Goal: Task Accomplishment & Management: Use online tool/utility

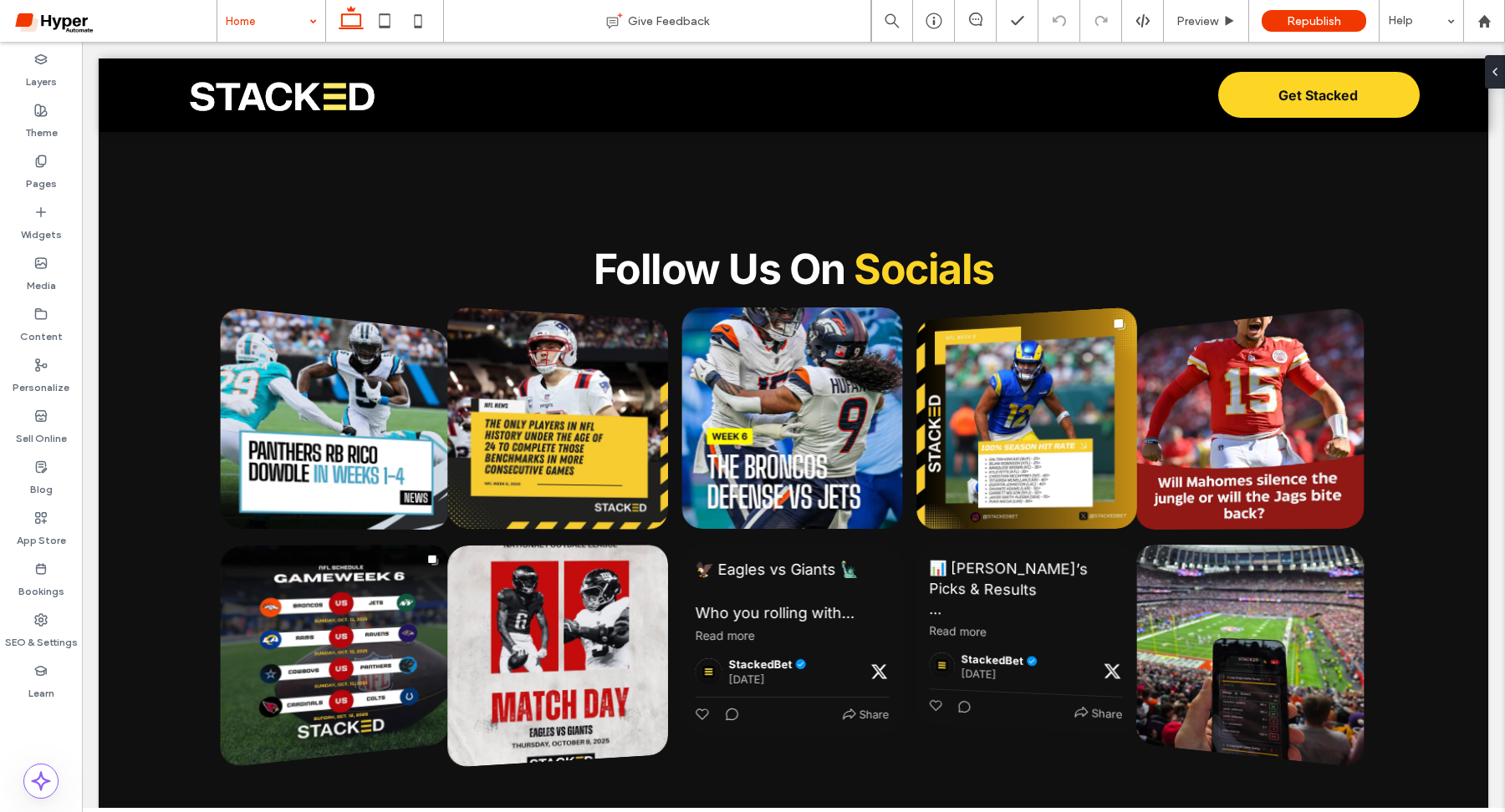
scroll to position [5331, 0]
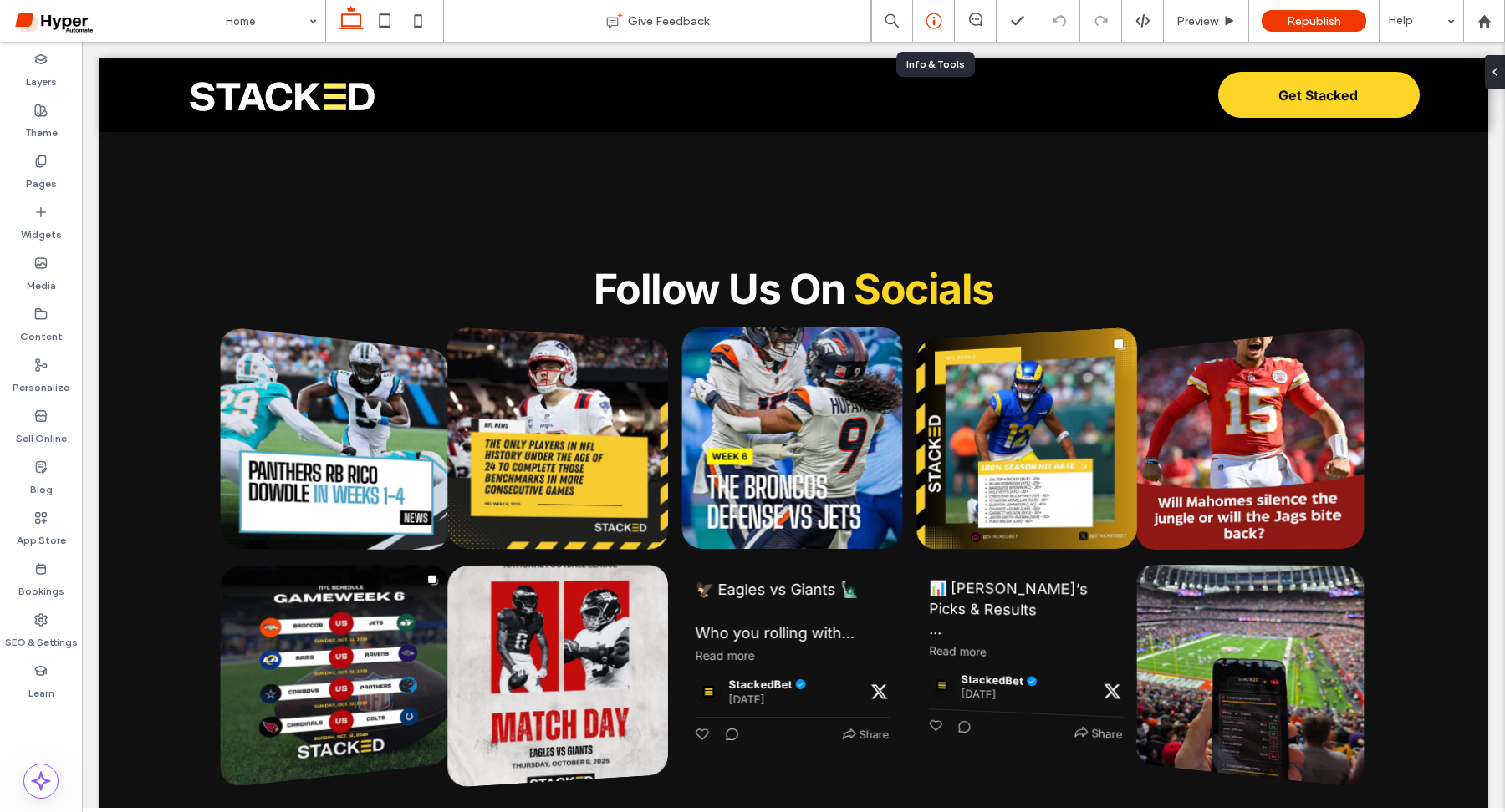
click at [916, 16] on div at bounding box center [933, 21] width 41 height 17
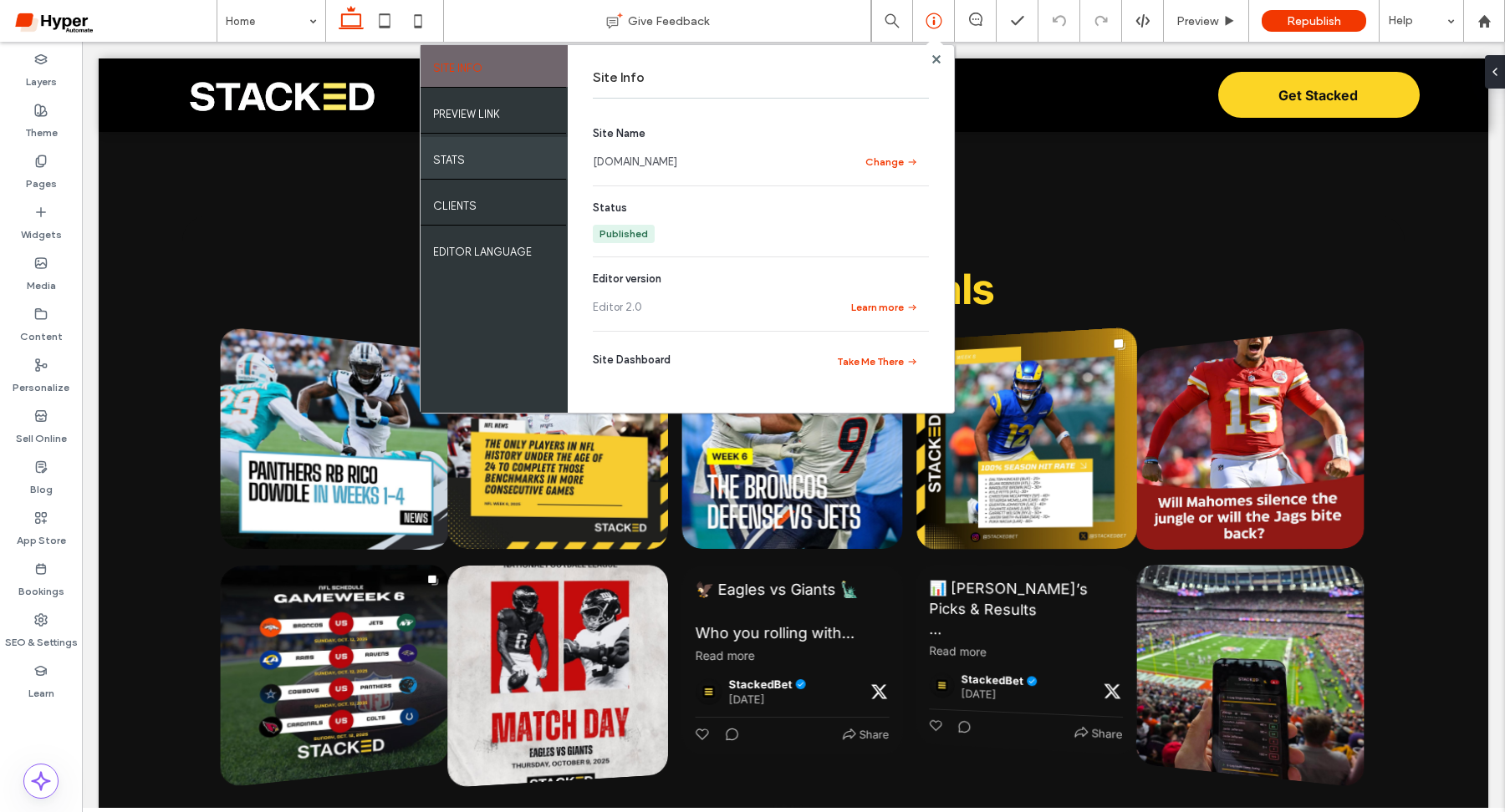
click at [438, 158] on label "STATS" at bounding box center [448, 156] width 31 height 21
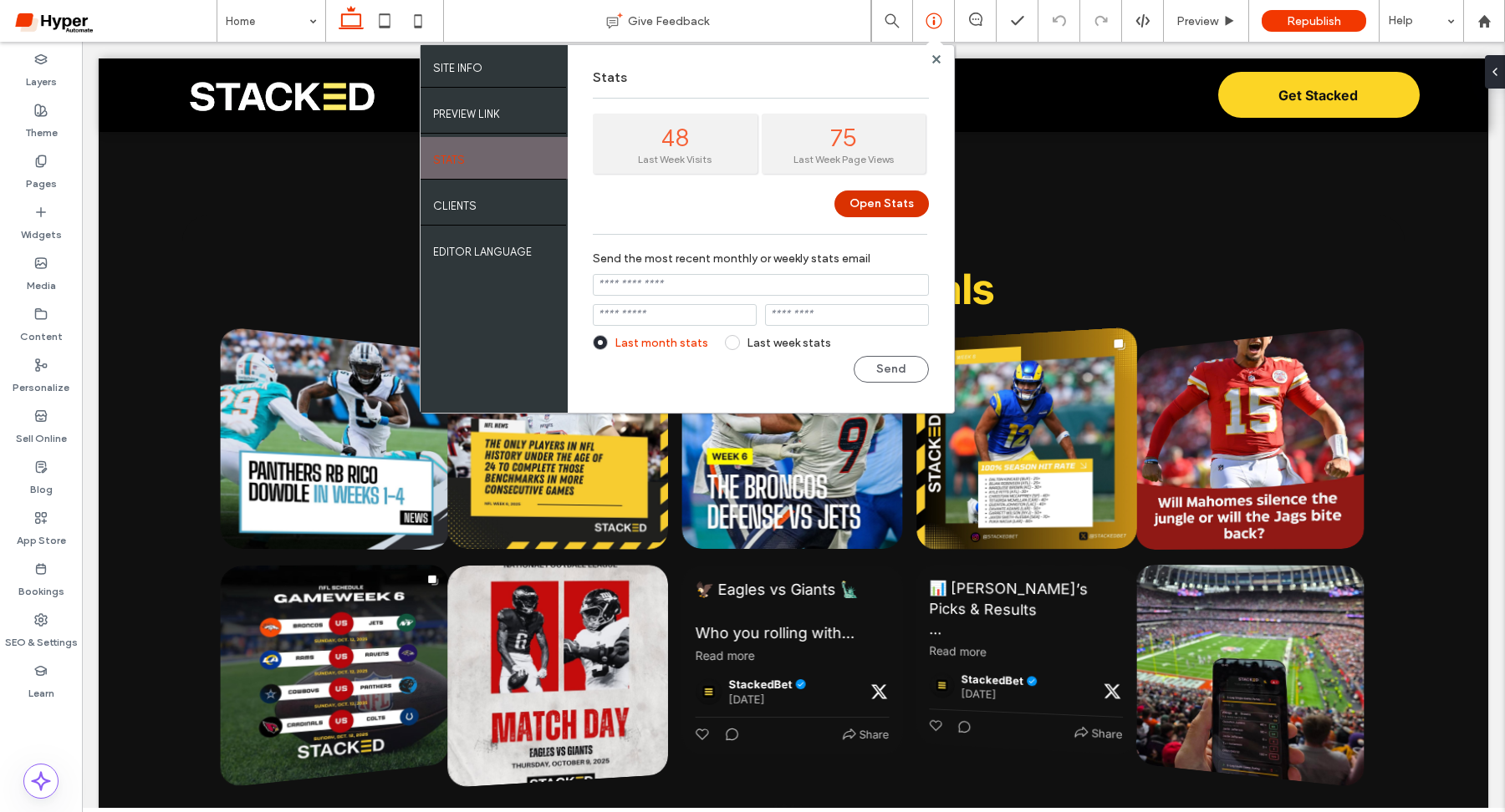
click at [870, 214] on button "Open Stats" at bounding box center [881, 203] width 94 height 27
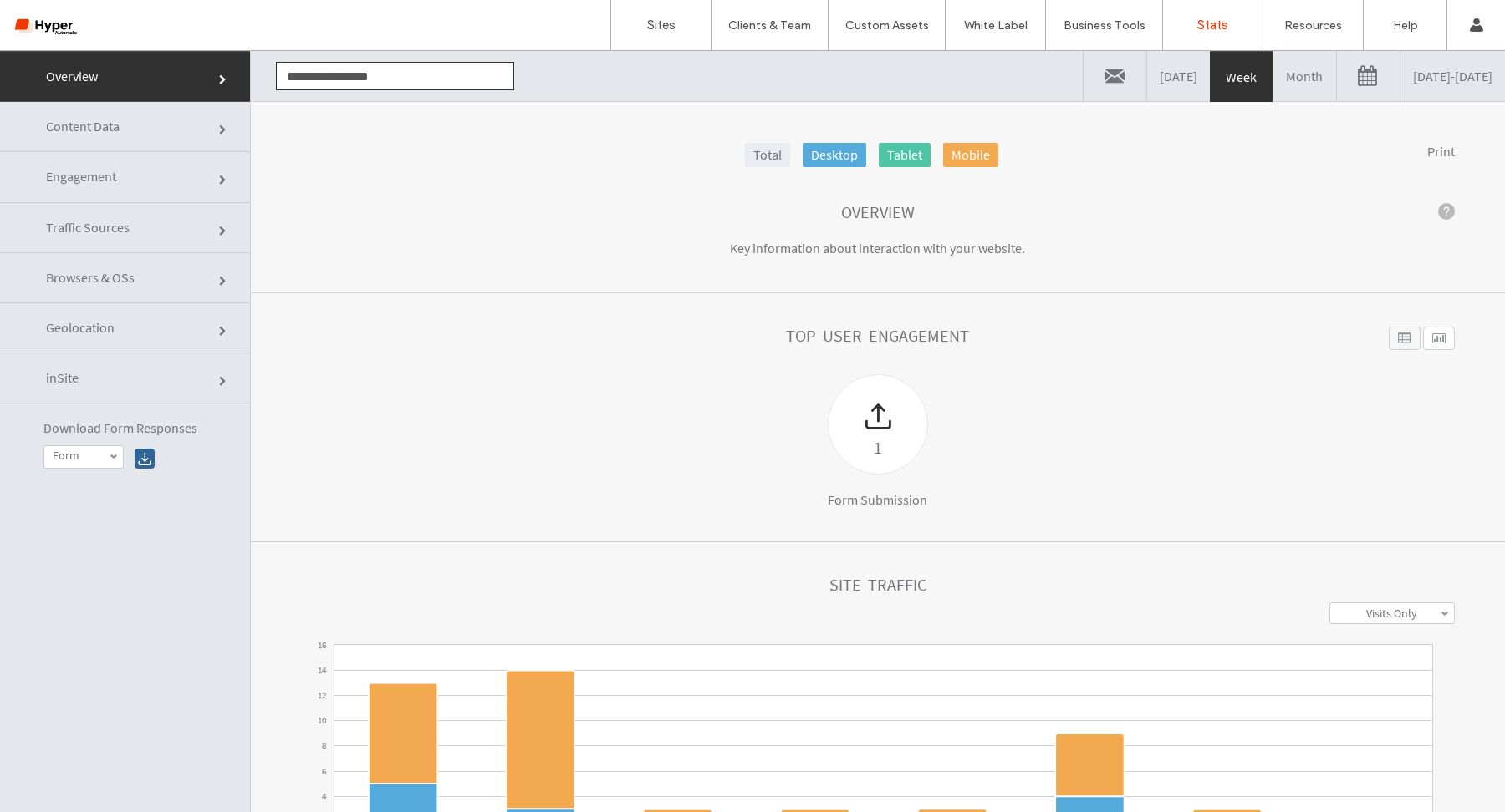
click at [100, 326] on span "Geolocation" at bounding box center [80, 328] width 68 height 17
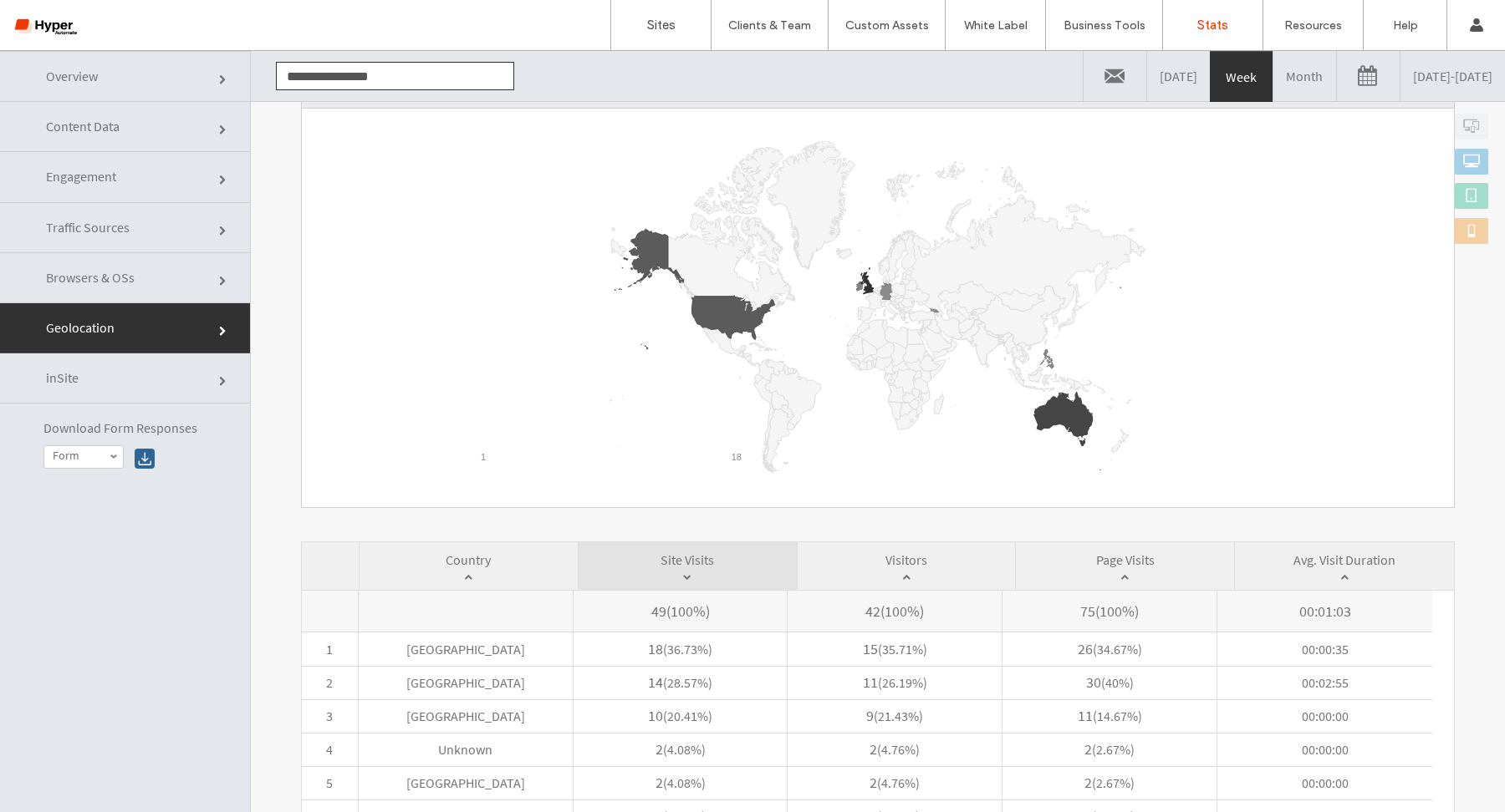
scroll to position [175, 0]
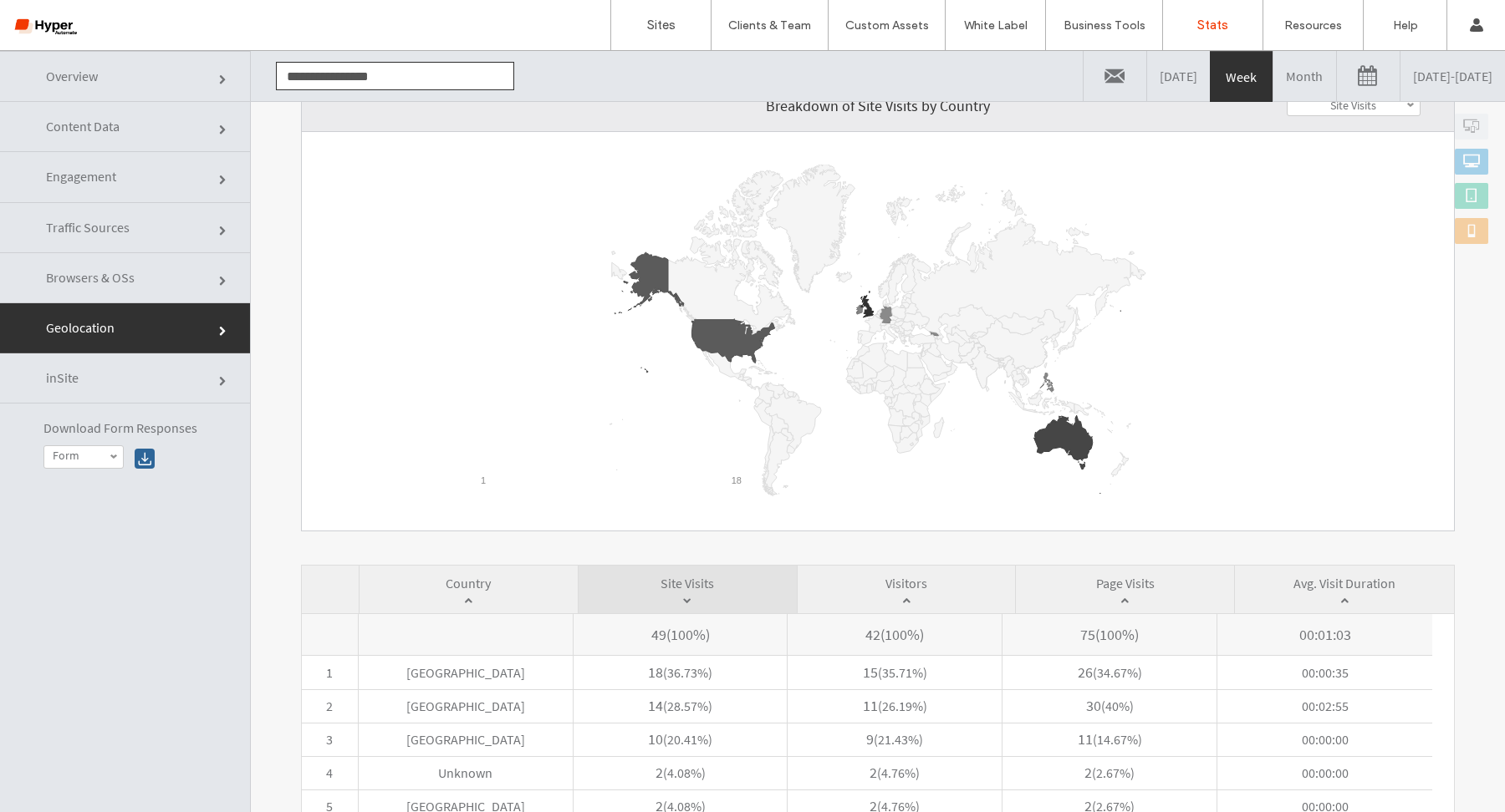
click at [1274, 88] on link "Month" at bounding box center [1305, 76] width 63 height 50
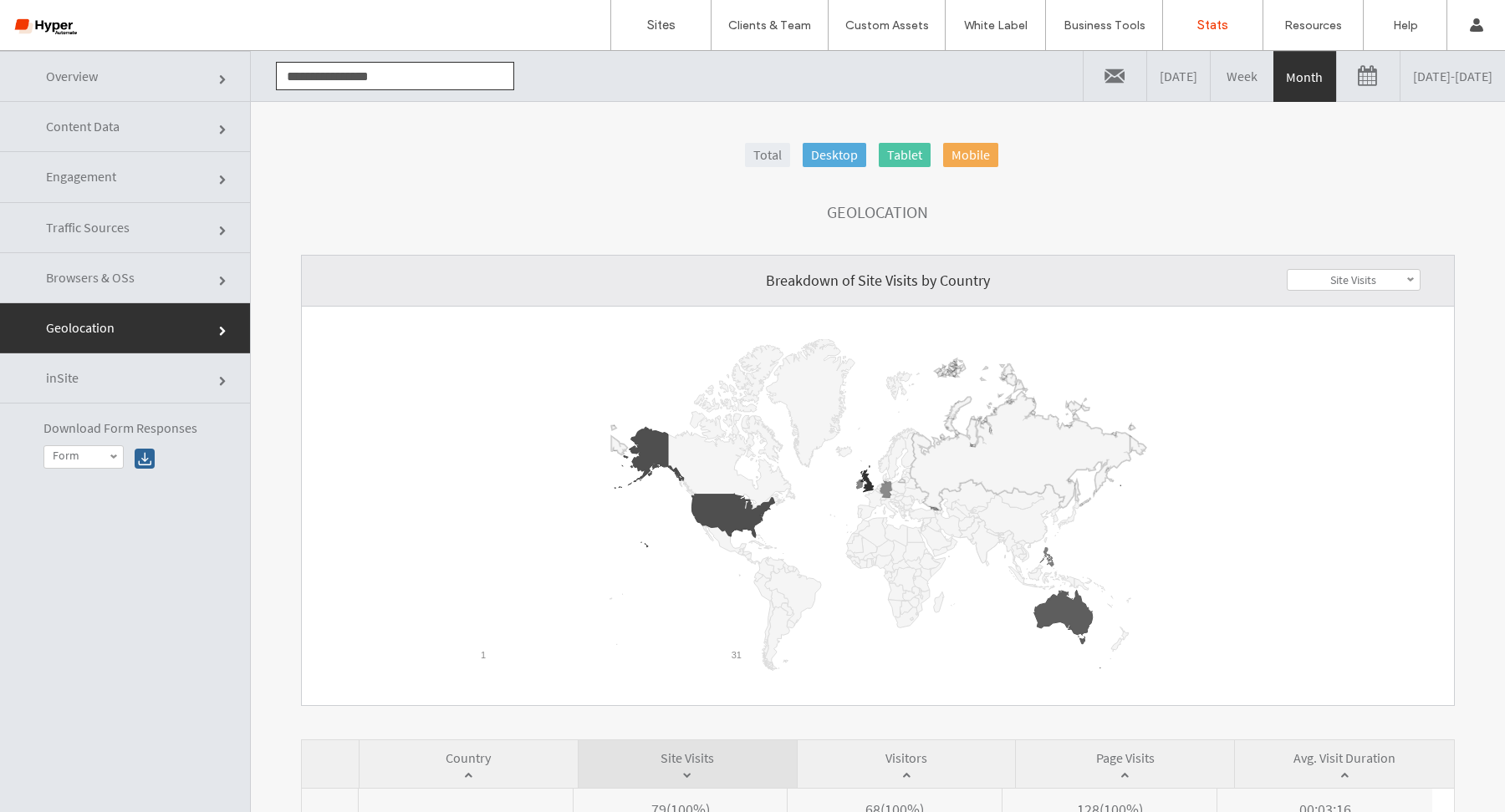
scroll to position [298, 0]
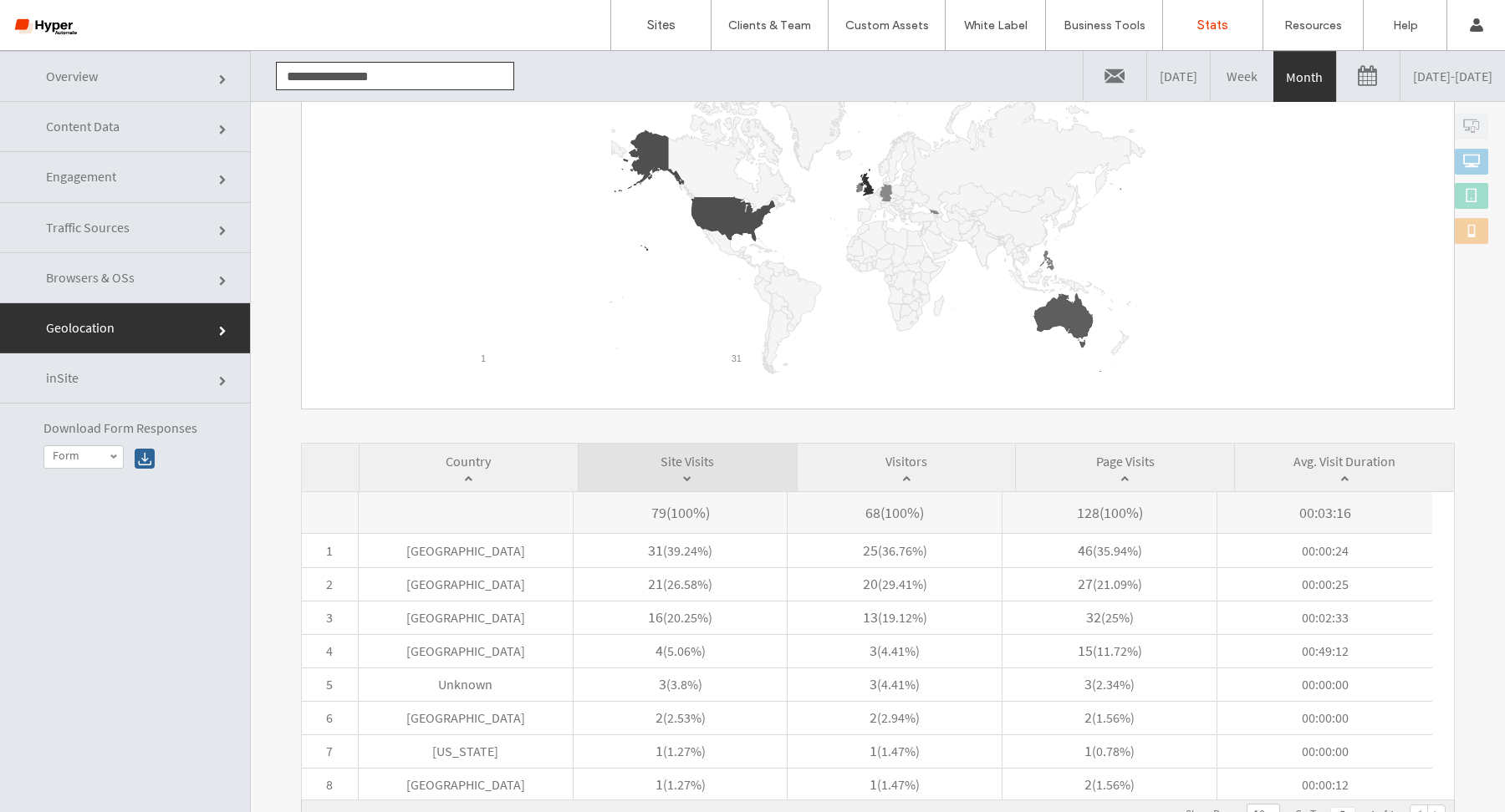
click at [214, 221] on link "Traffic Sources" at bounding box center [125, 228] width 250 height 50
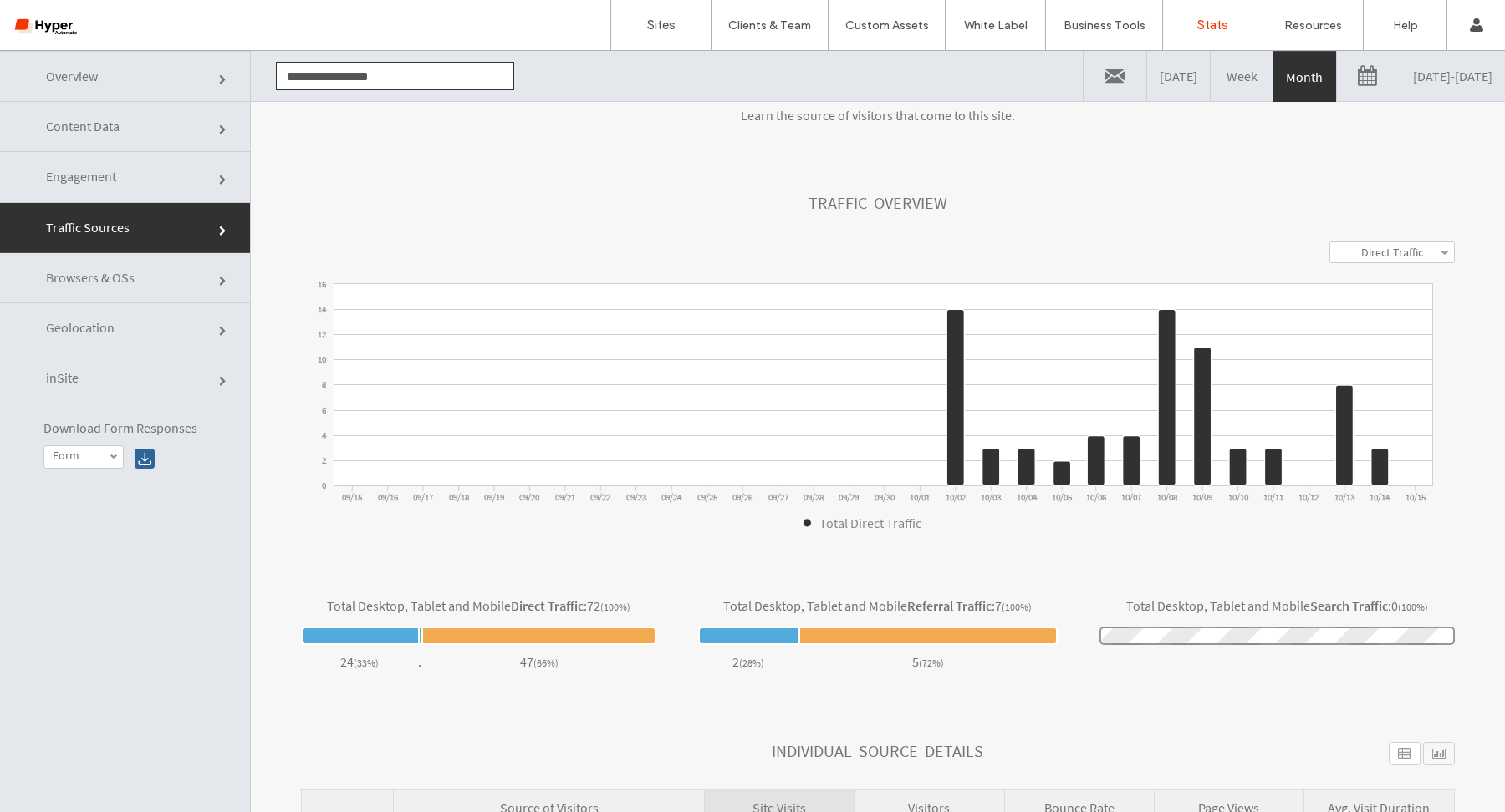
scroll to position [0, 0]
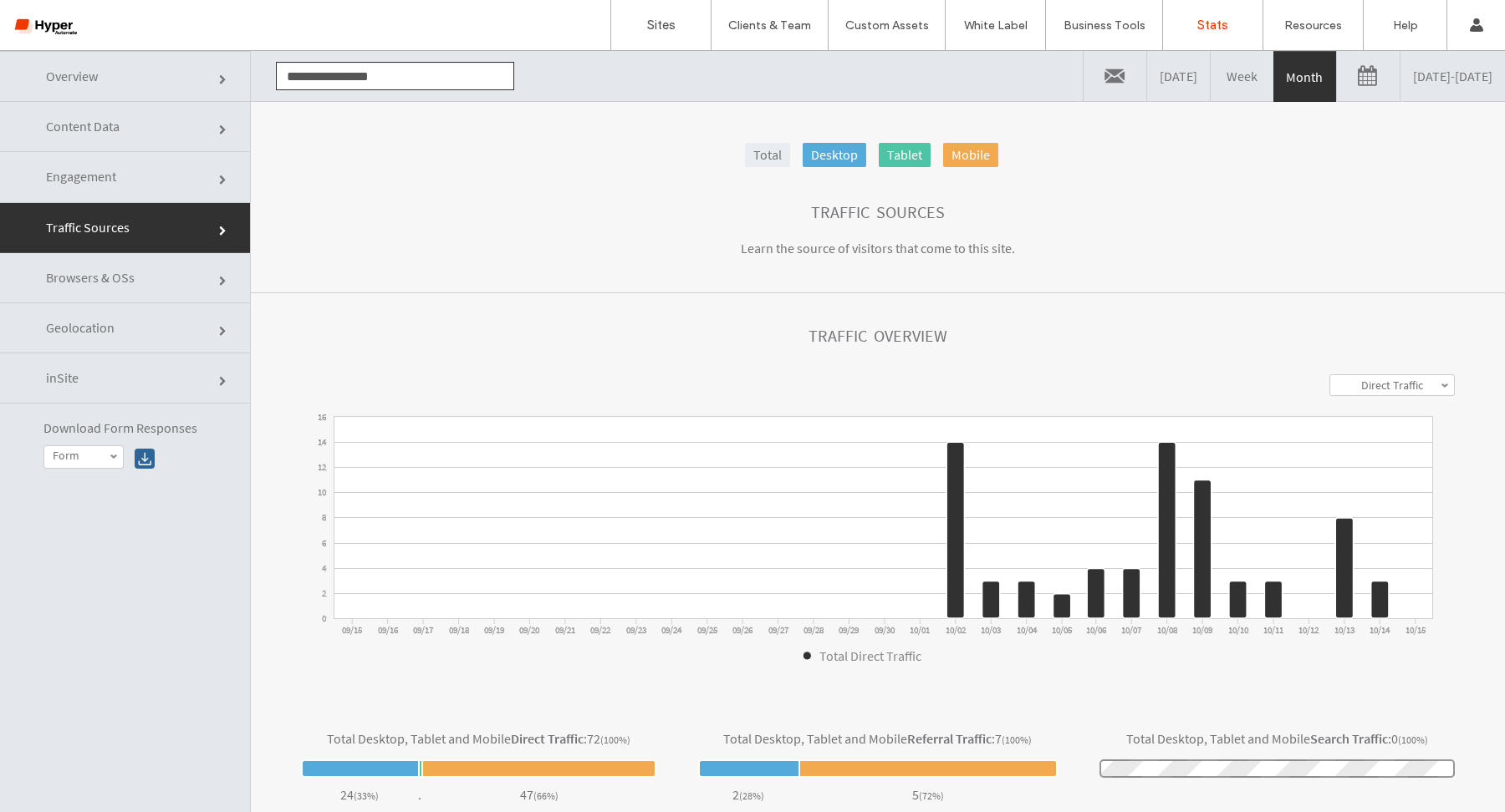
drag, startPoint x: 1057, startPoint y: 124, endPoint x: 1013, endPoint y: 84, distance: 59.5
click at [1084, 85] on link at bounding box center [1115, 76] width 63 height 50
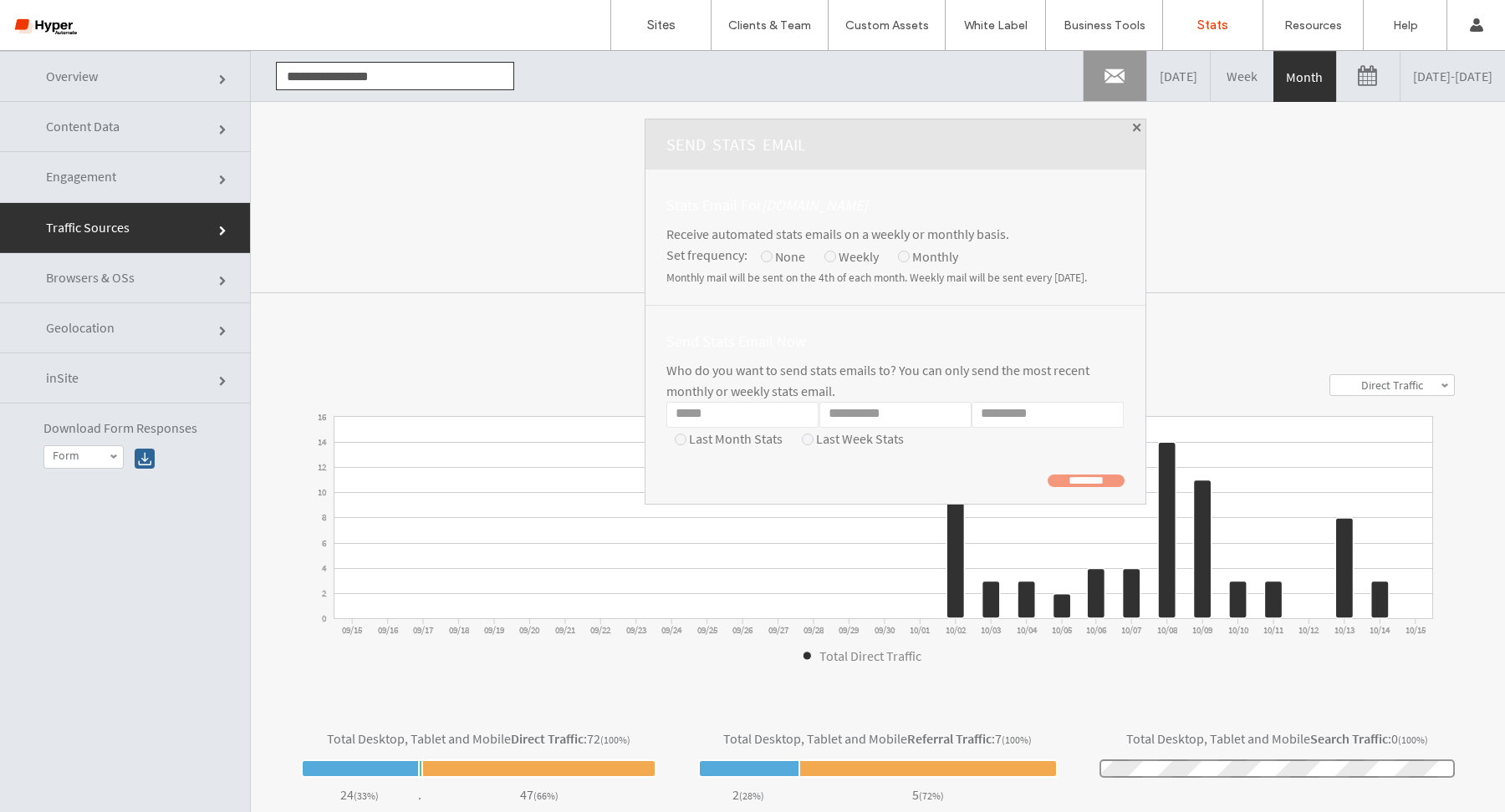
click at [825, 266] on div "Weekly" at bounding box center [851, 257] width 54 height 23
click at [693, 416] on input "Email" at bounding box center [743, 415] width 152 height 26
paste input "**********"
type input "**********"
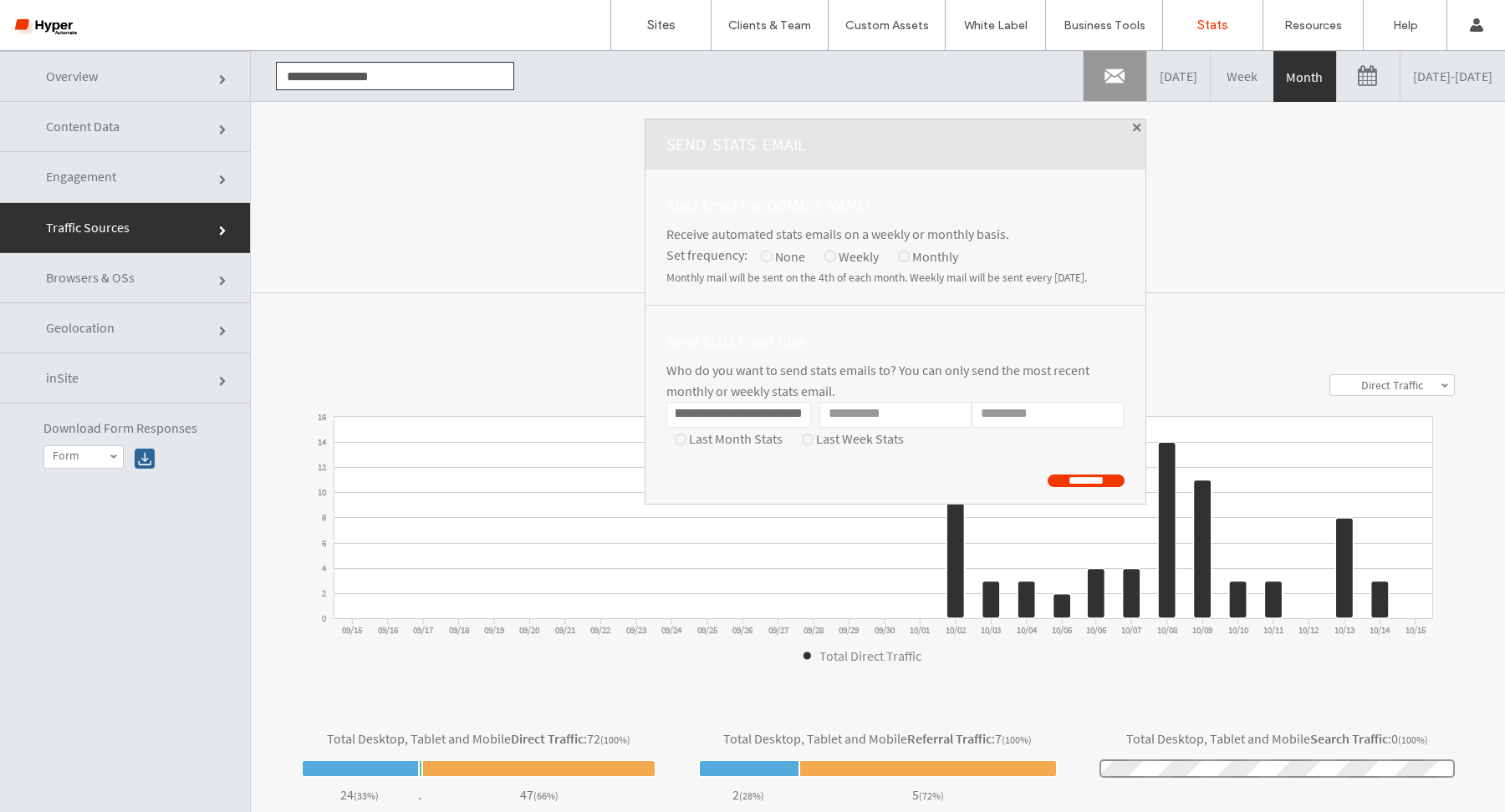
scroll to position [0, 0]
click at [819, 417] on input "First name" at bounding box center [895, 415] width 152 height 26
type input "*****"
type input "****"
click at [1047, 480] on input "********" at bounding box center [1085, 480] width 77 height 12
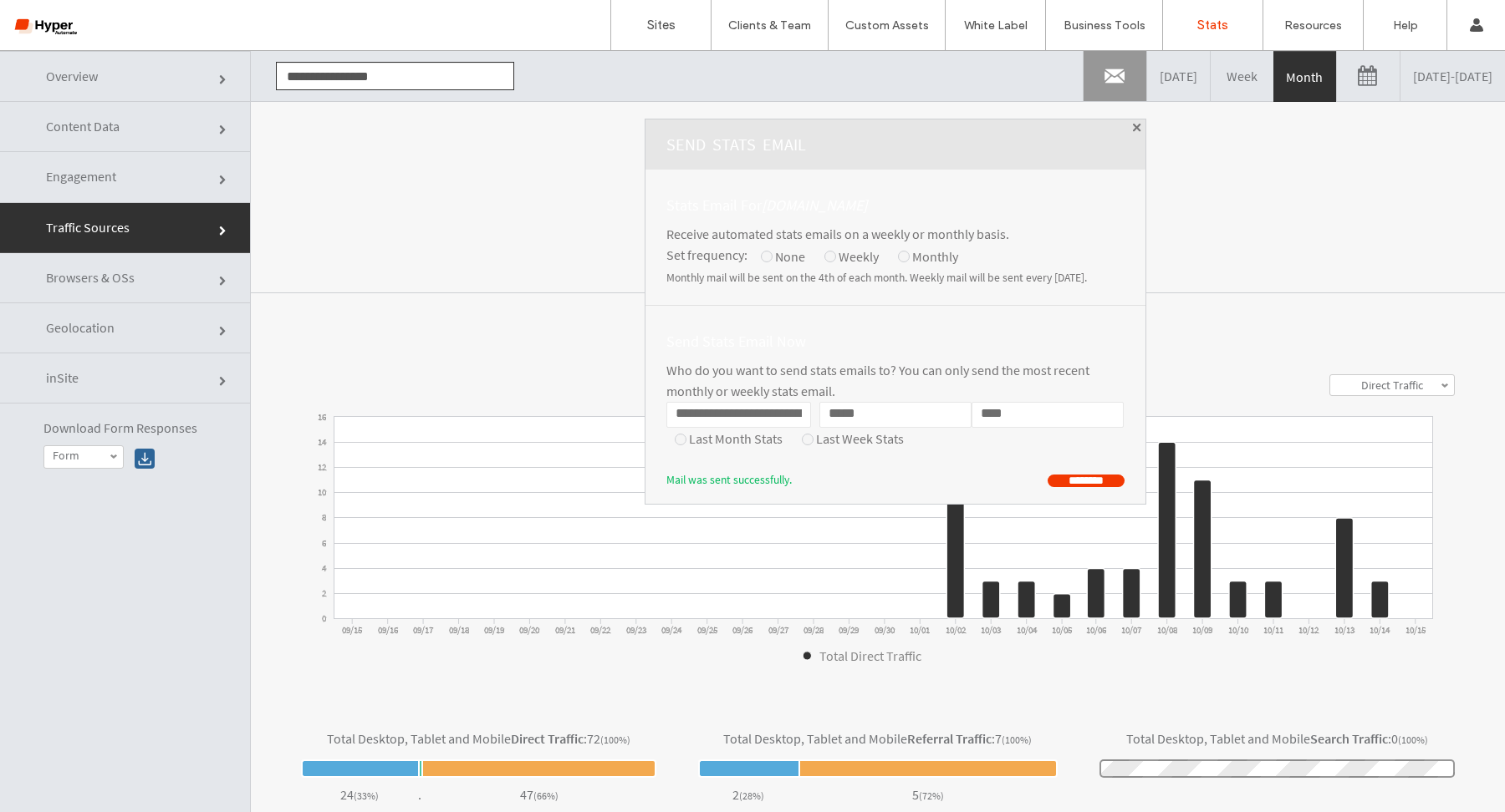
click at [802, 442] on div at bounding box center [808, 439] width 11 height 11
click at [1047, 483] on input "********" at bounding box center [1085, 480] width 77 height 12
click at [418, 340] on div "Traffic Overview" at bounding box center [877, 351] width 1154 height 48
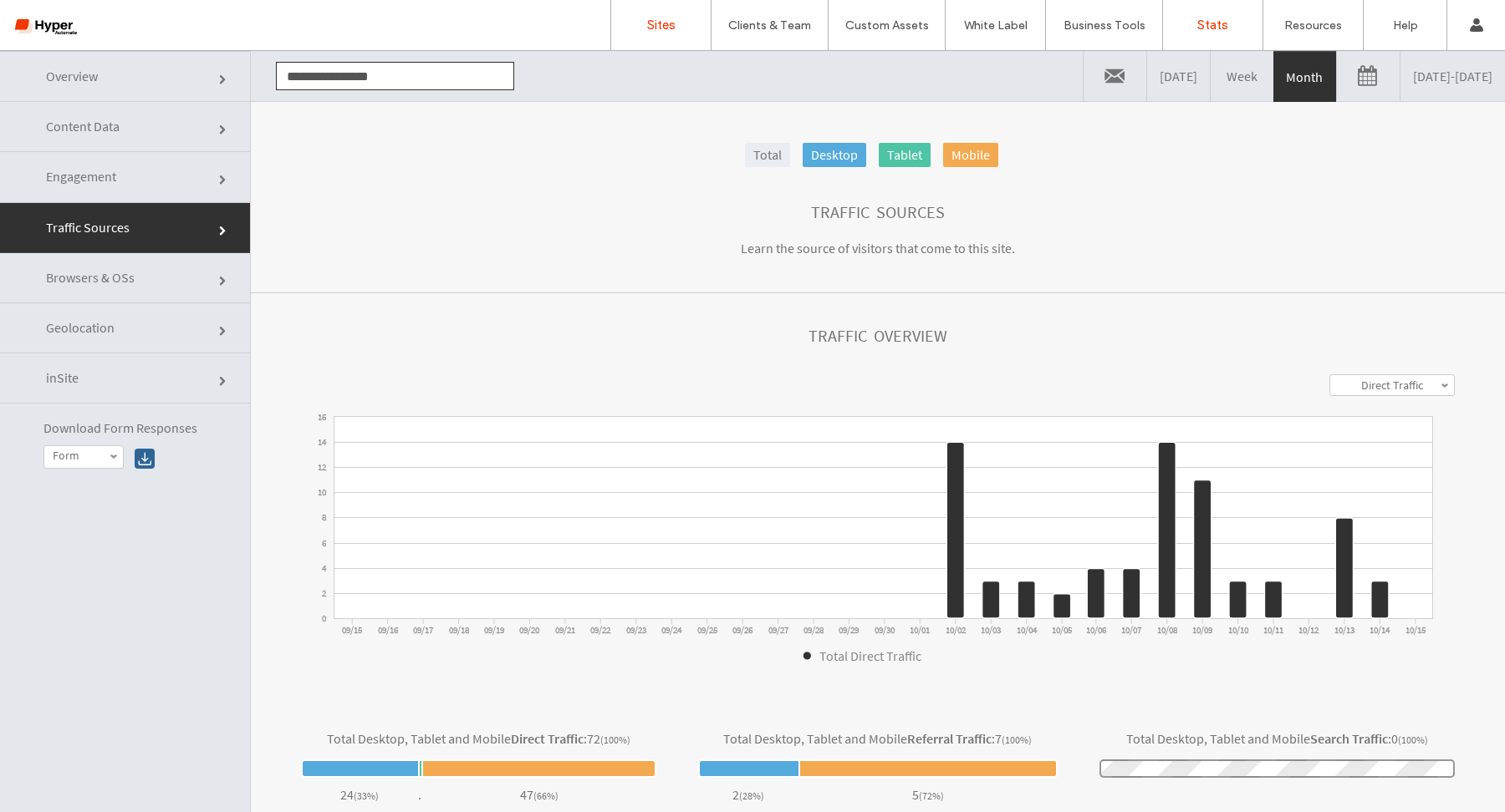
click at [682, 42] on link "Sites" at bounding box center [661, 25] width 100 height 50
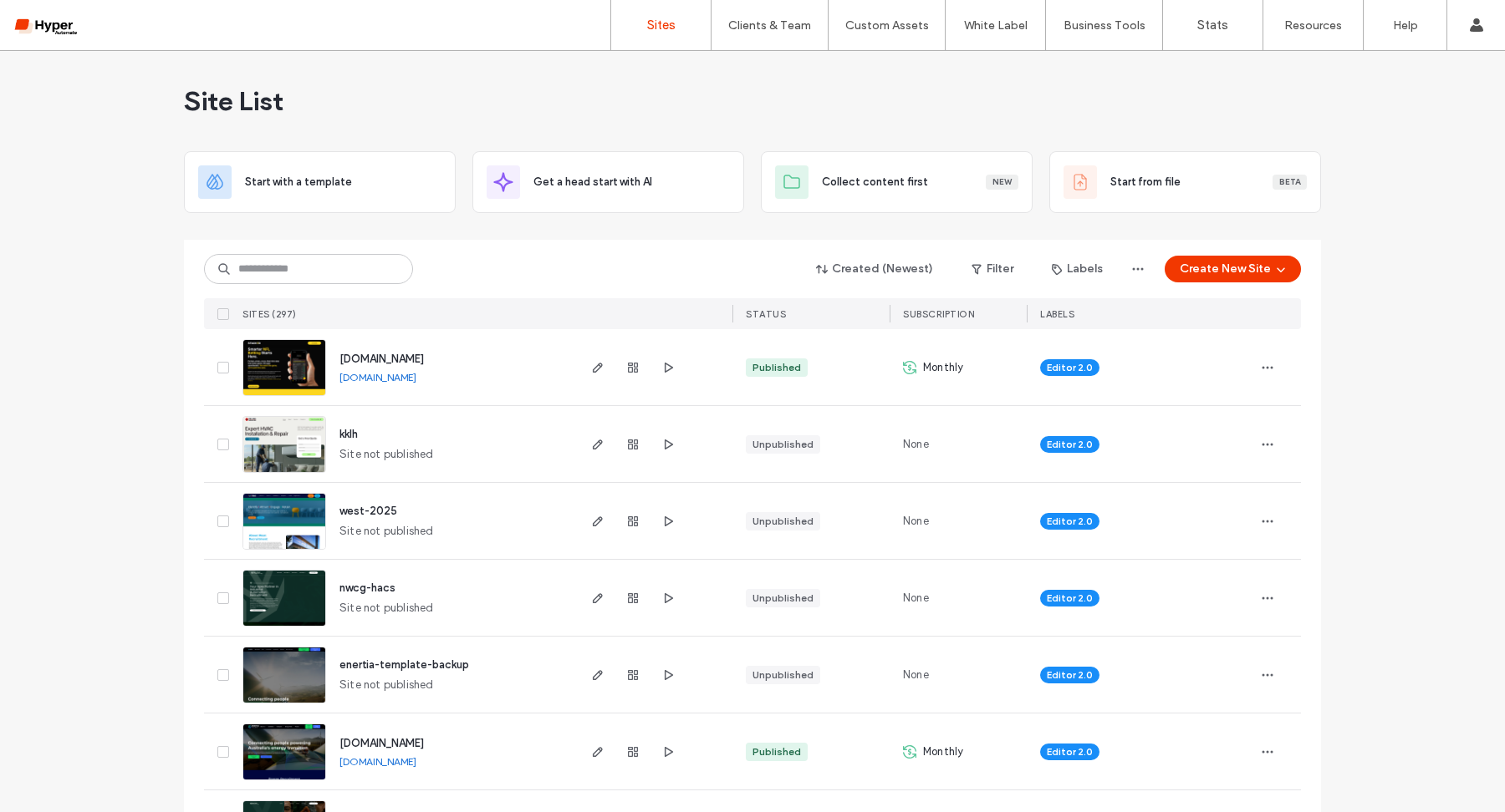
click at [394, 358] on span "www.stacked.game" at bounding box center [381, 358] width 85 height 12
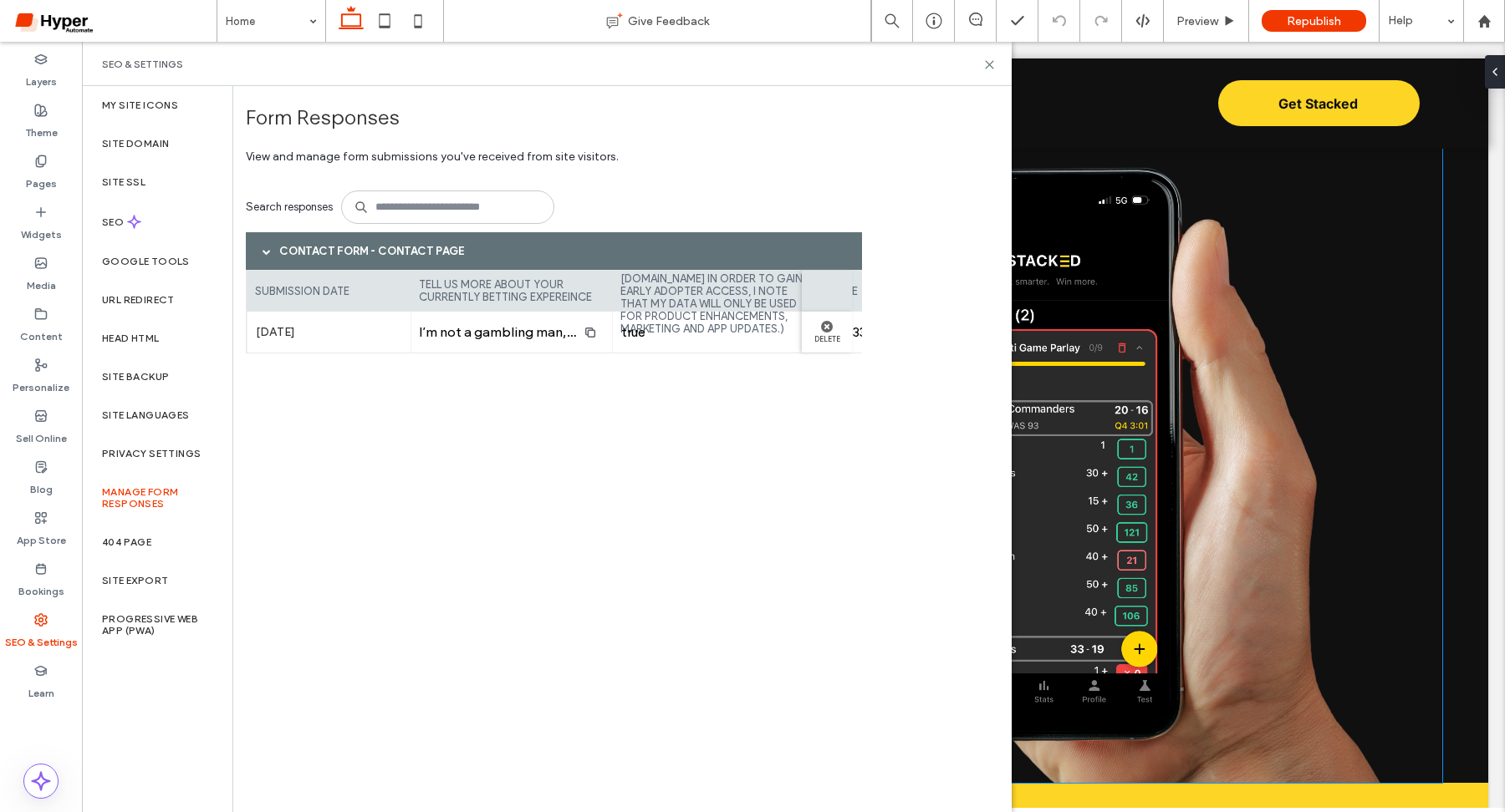
click at [1171, 459] on img at bounding box center [1124, 465] width 635 height 634
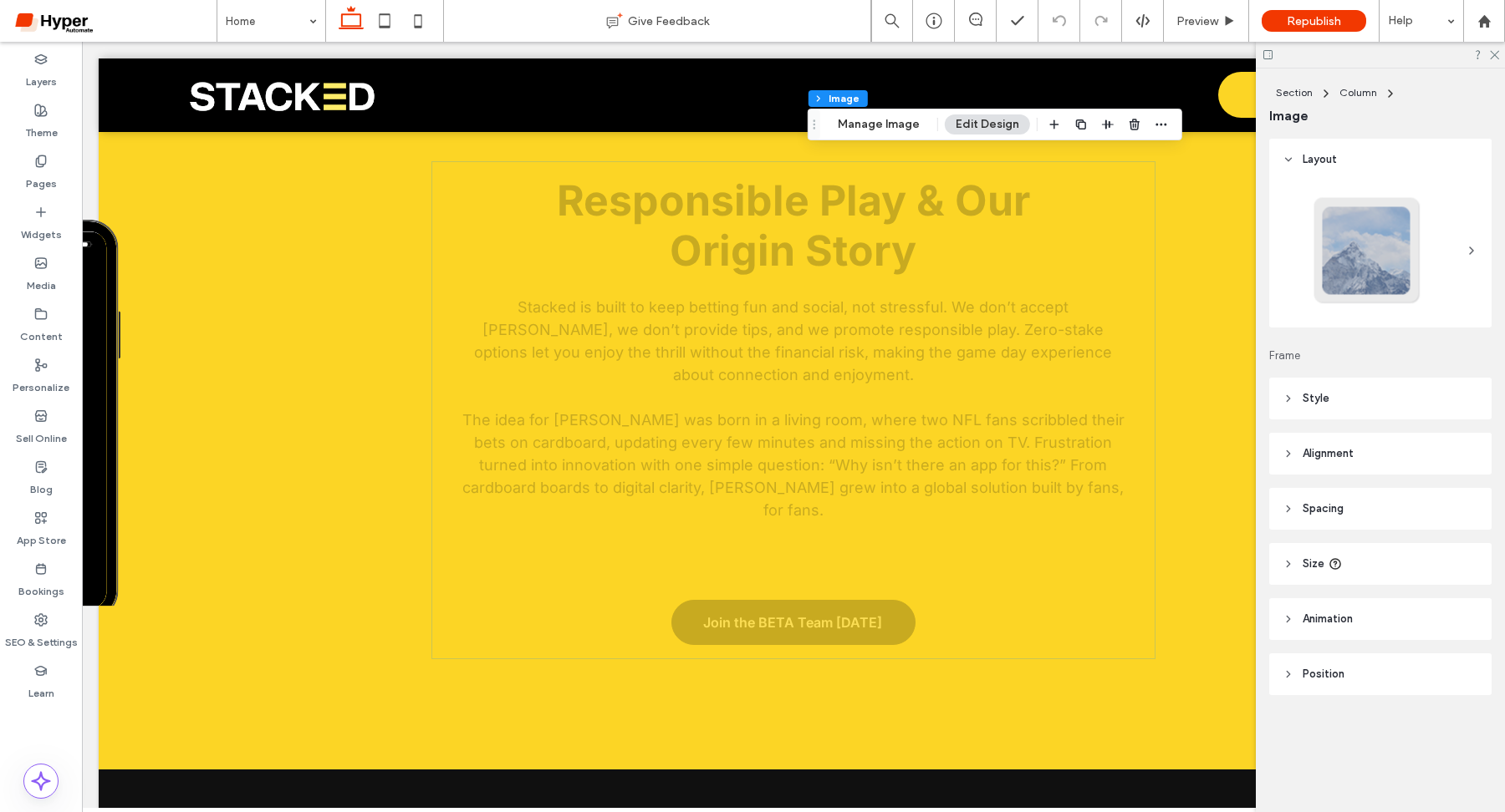
scroll to position [3393, 0]
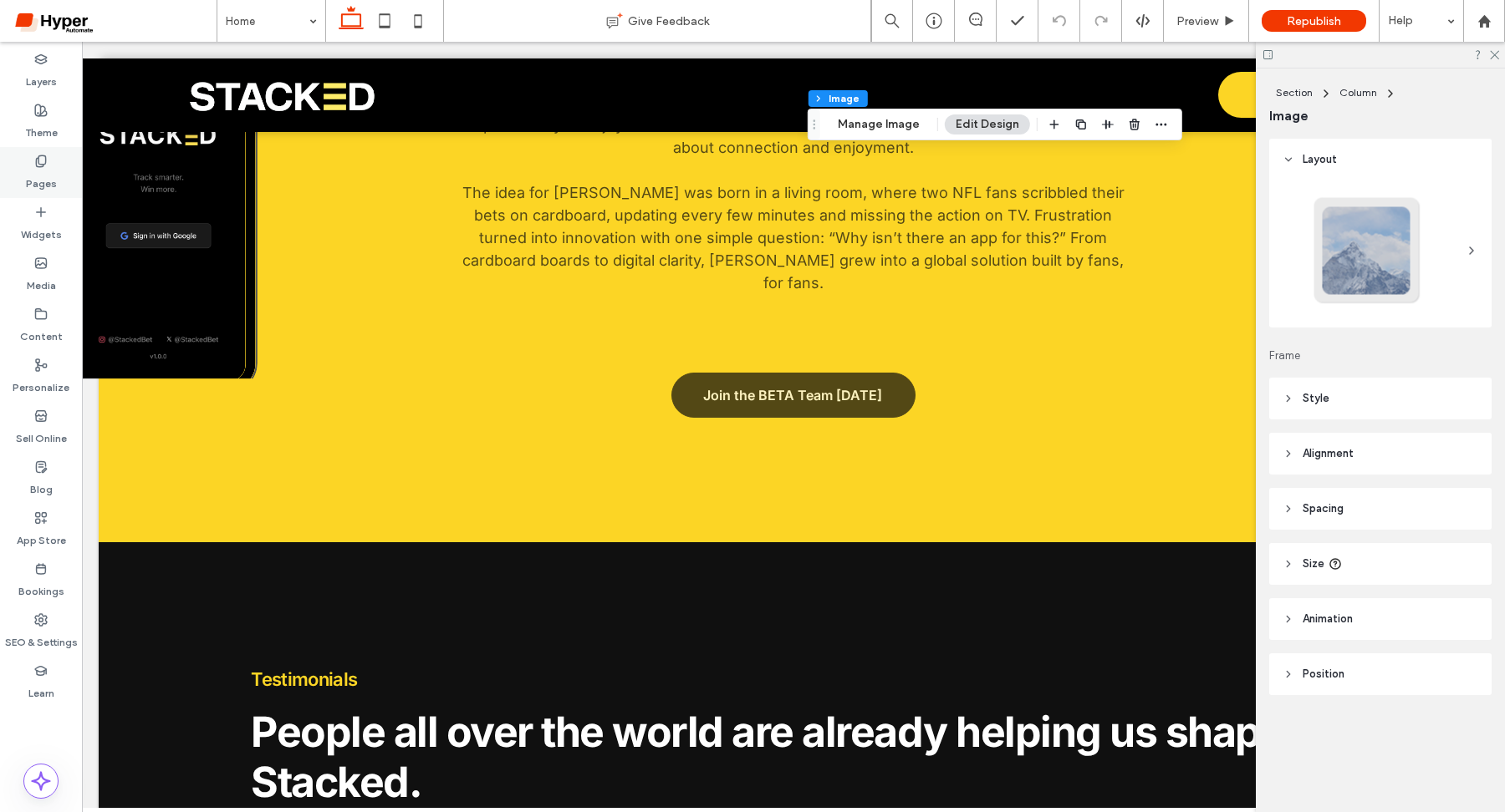
click at [48, 163] on div "Pages" at bounding box center [41, 173] width 82 height 51
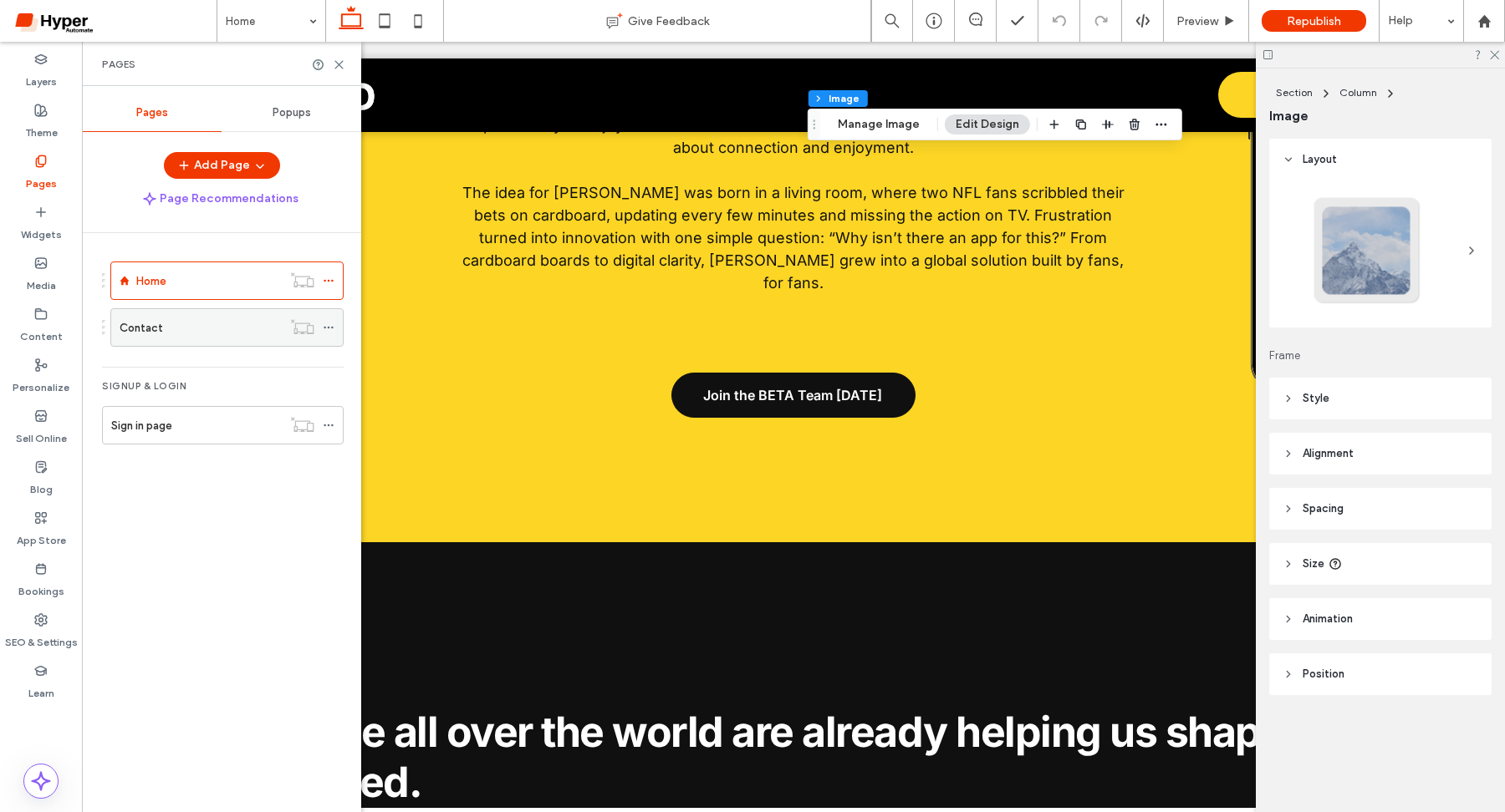
click at [153, 330] on label "Contact" at bounding box center [142, 328] width 44 height 29
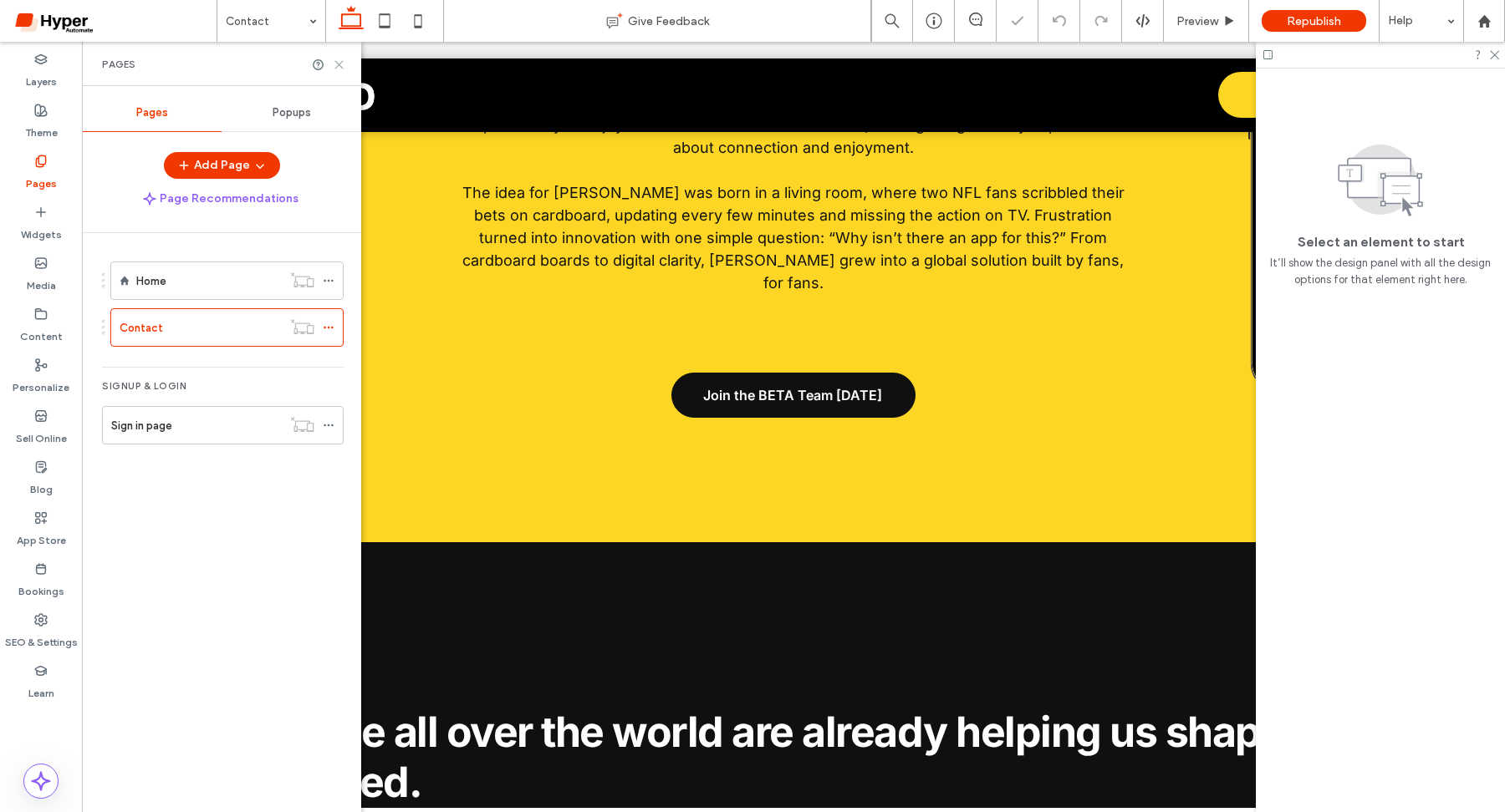
click at [340, 61] on icon at bounding box center [339, 65] width 12 height 12
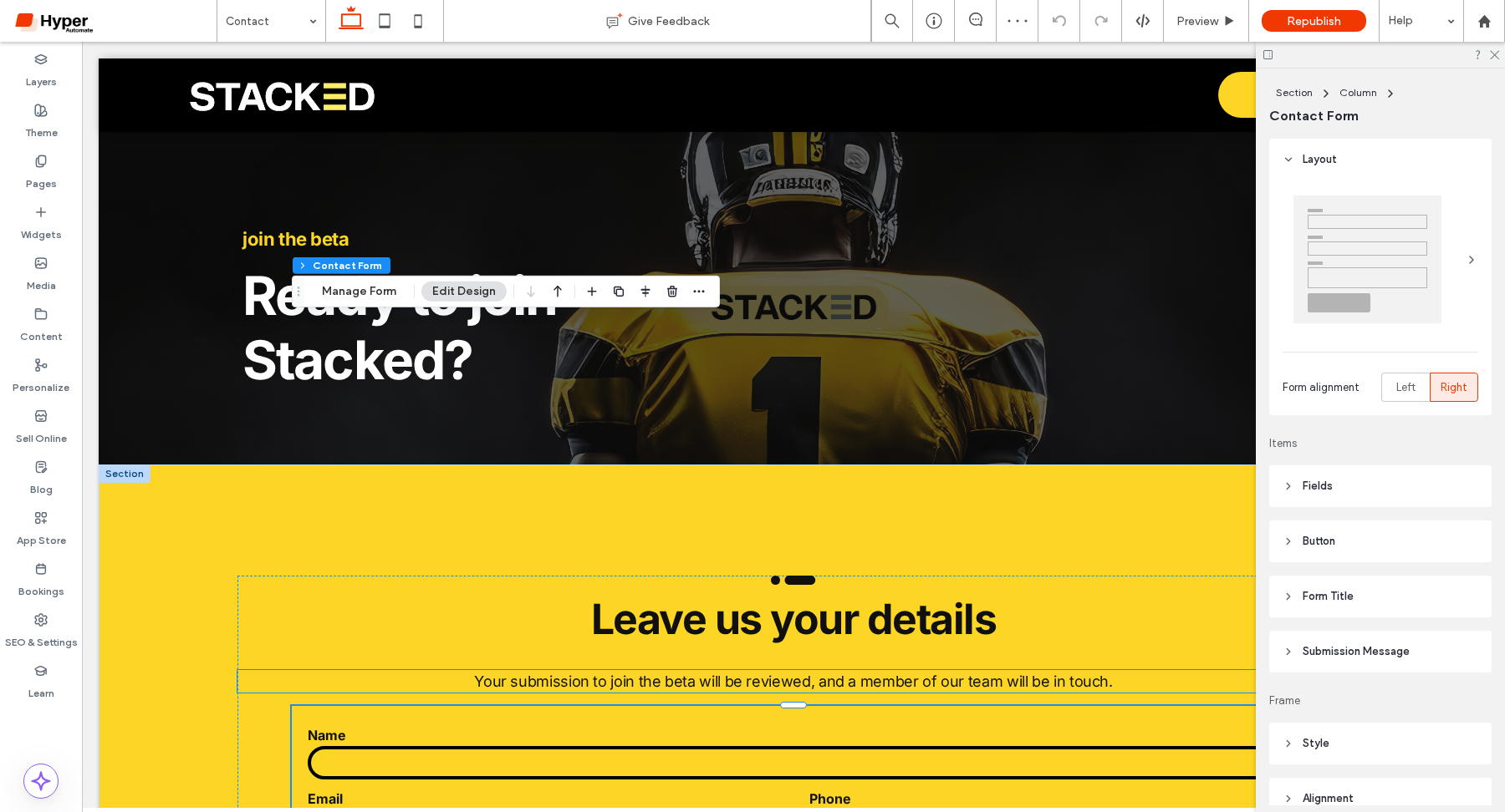
scroll to position [387, 0]
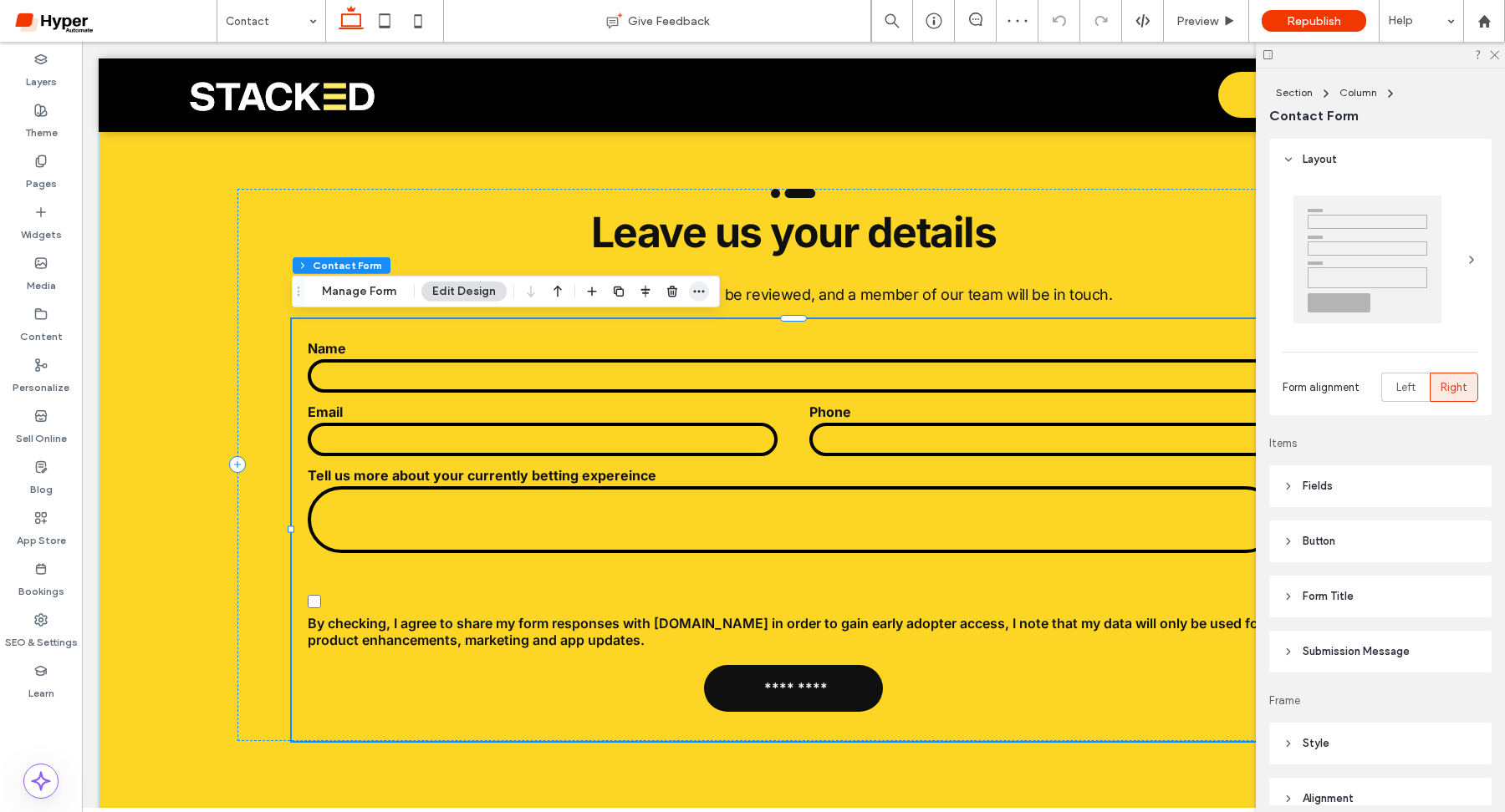
click at [701, 285] on icon "button" at bounding box center [699, 292] width 13 height 13
click at [380, 294] on button "Manage Form" at bounding box center [359, 291] width 96 height 20
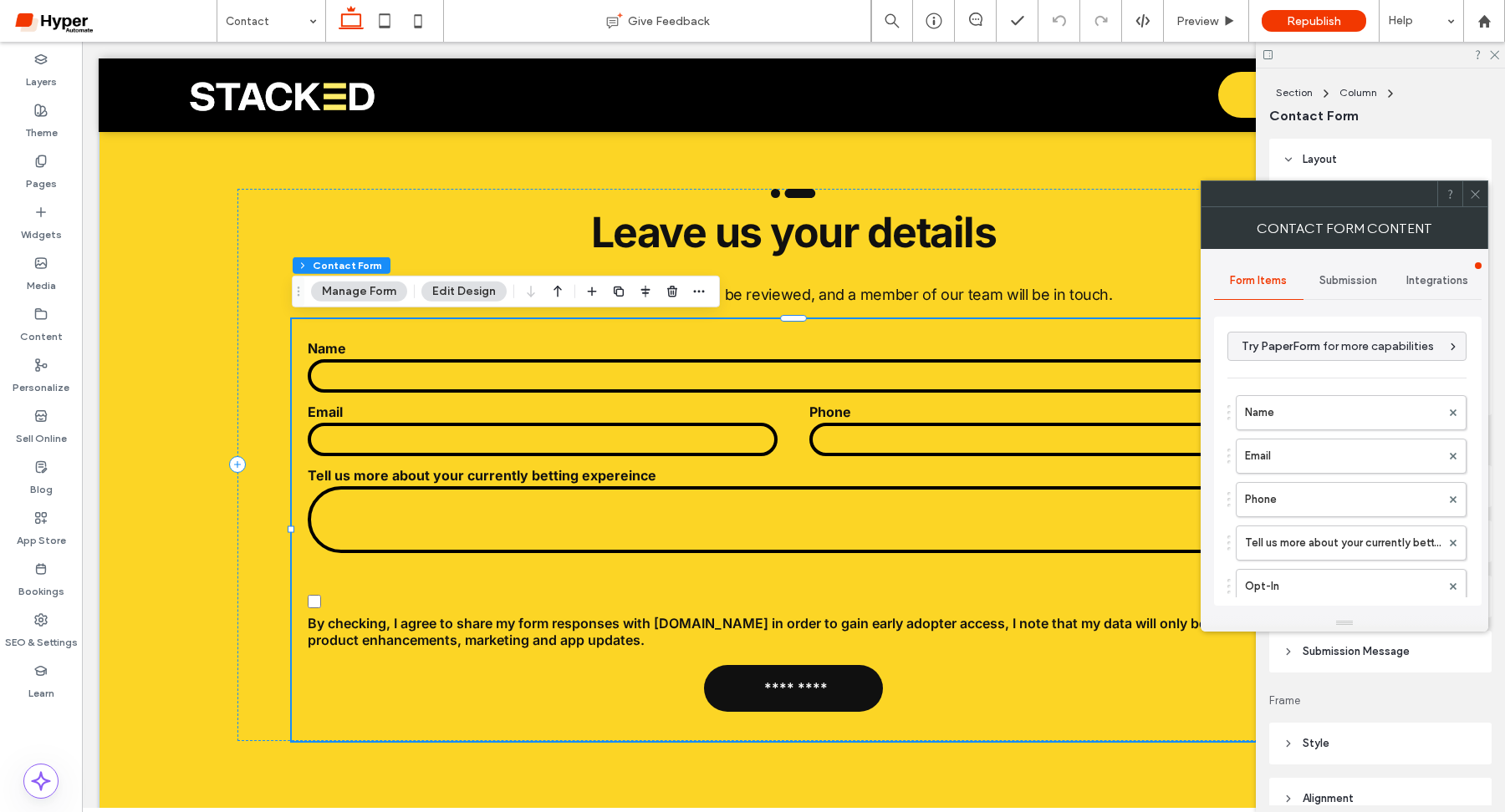
click at [1339, 272] on div "Submission" at bounding box center [1348, 280] width 89 height 37
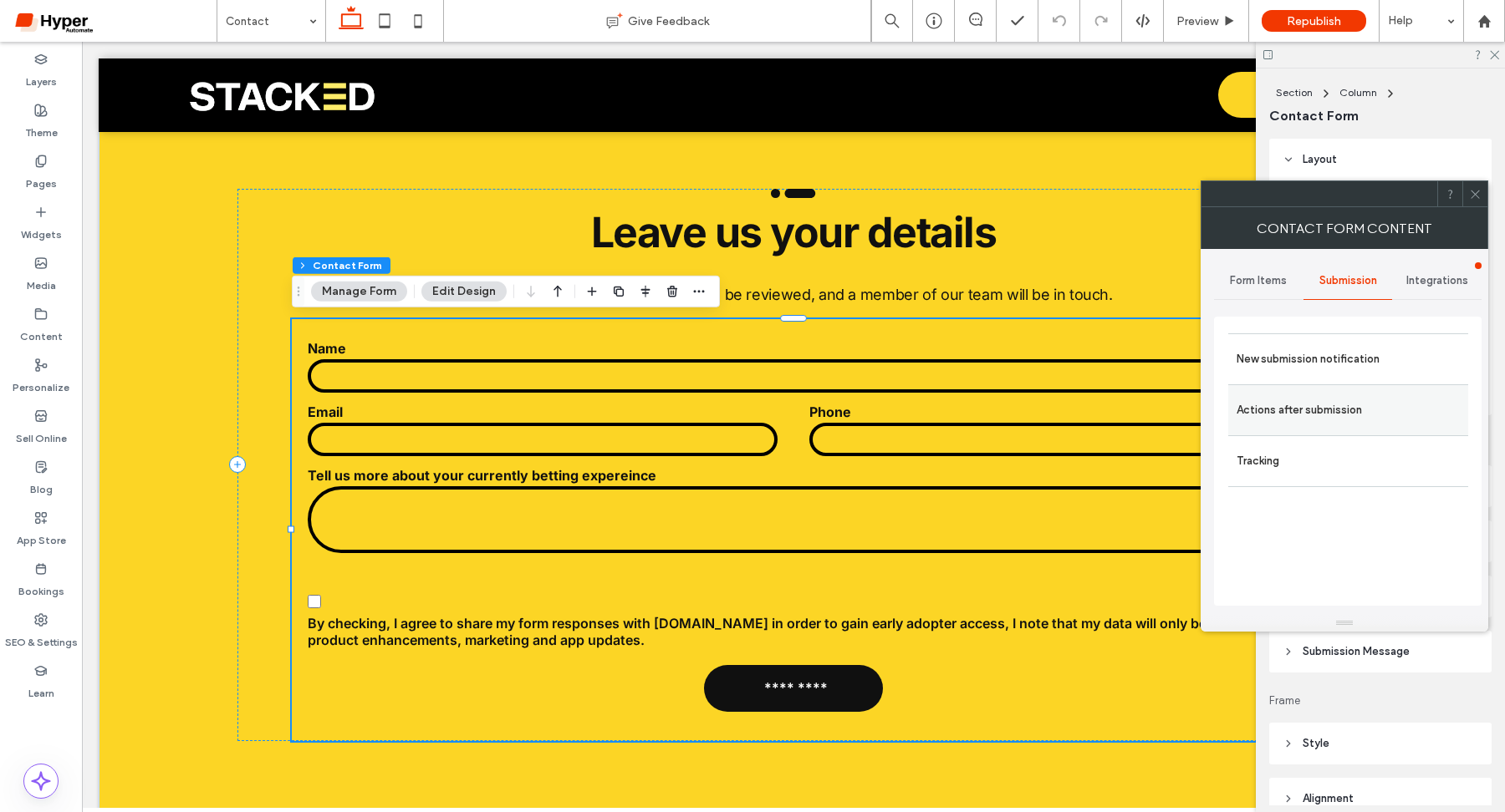
click at [1310, 411] on label "Actions after submission" at bounding box center [1348, 410] width 224 height 33
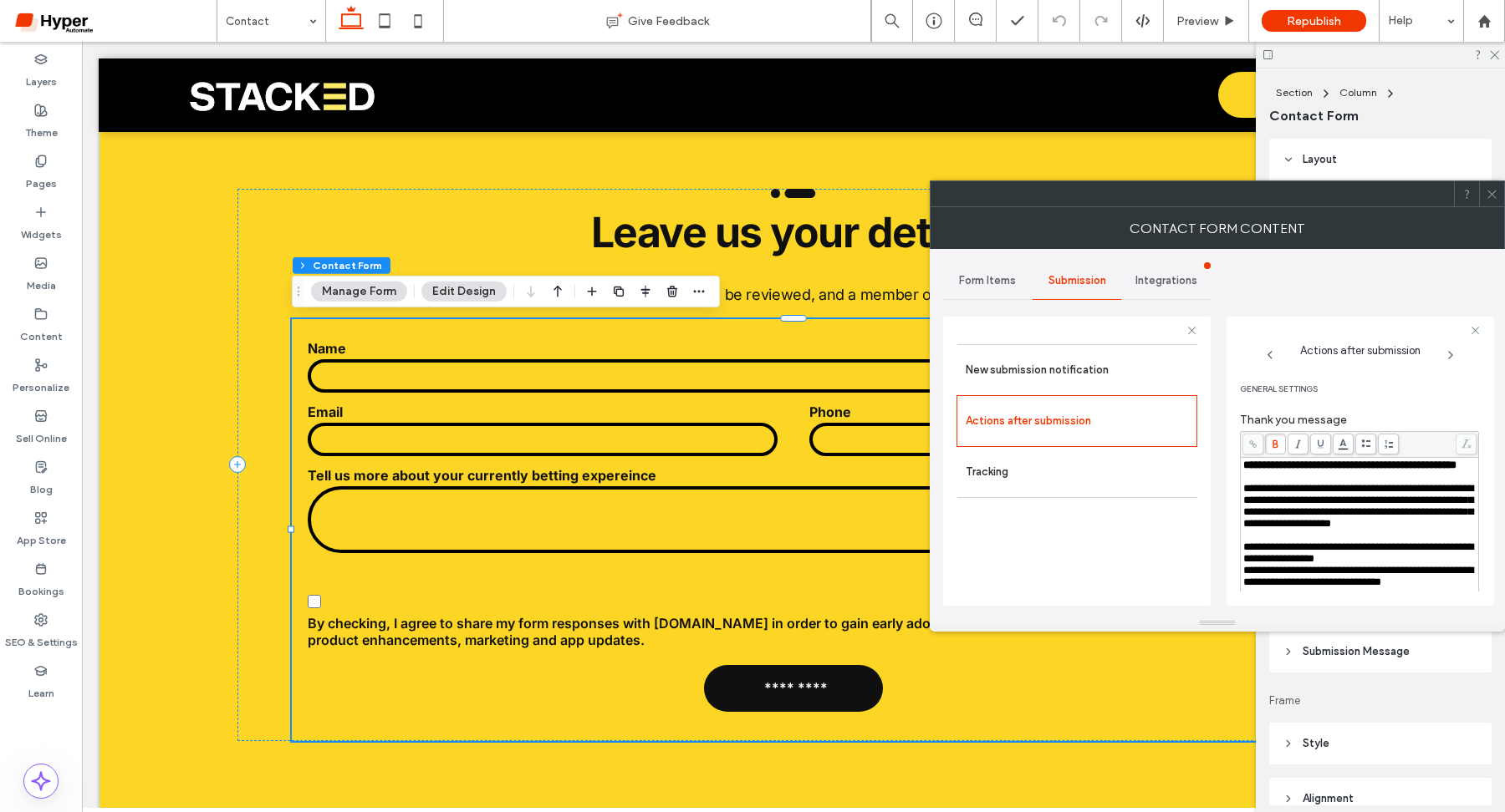
click at [1139, 282] on span "Integrations" at bounding box center [1166, 280] width 62 height 13
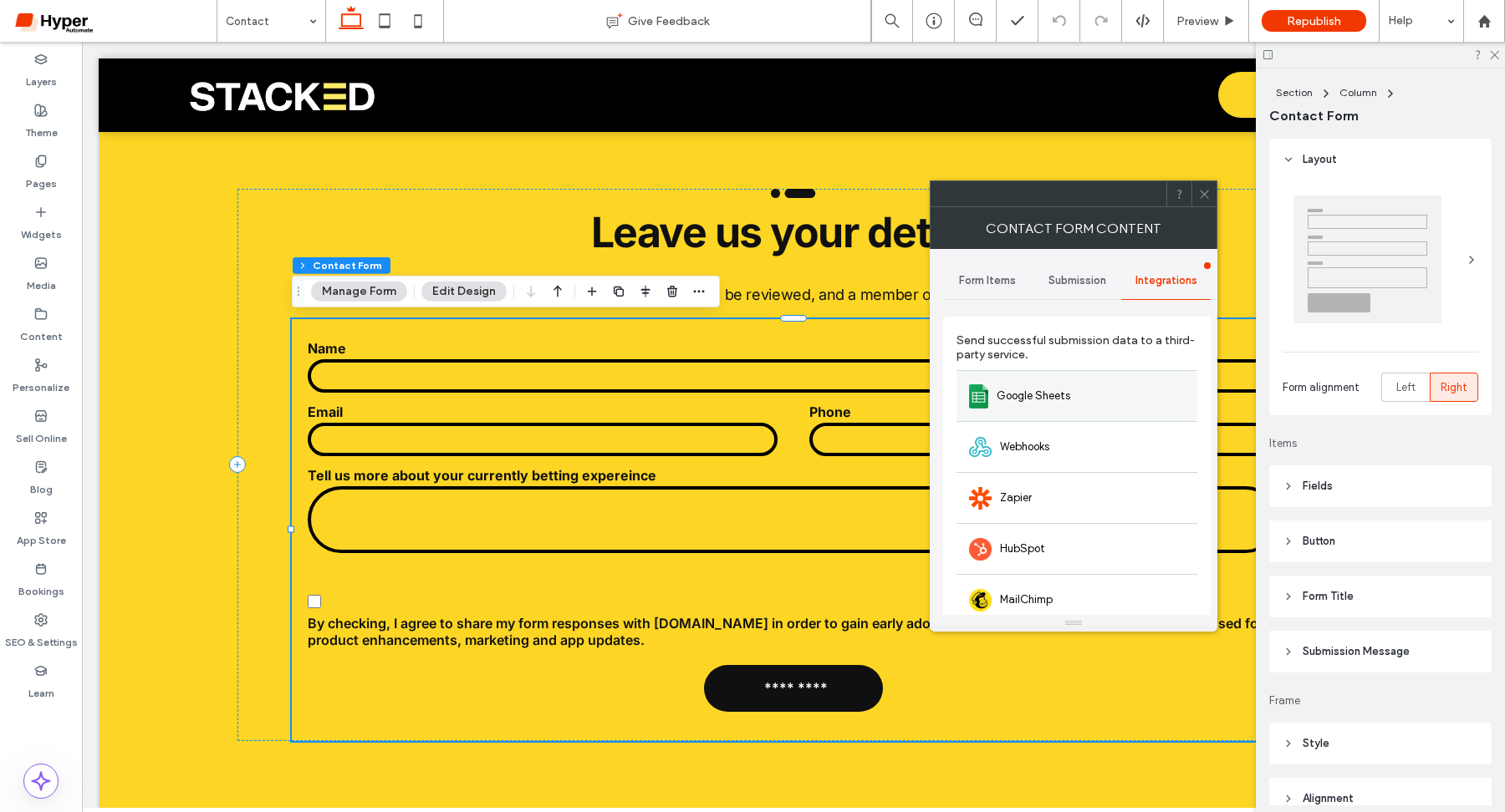
click at [1073, 389] on div "Google Sheets" at bounding box center [1077, 396] width 241 height 51
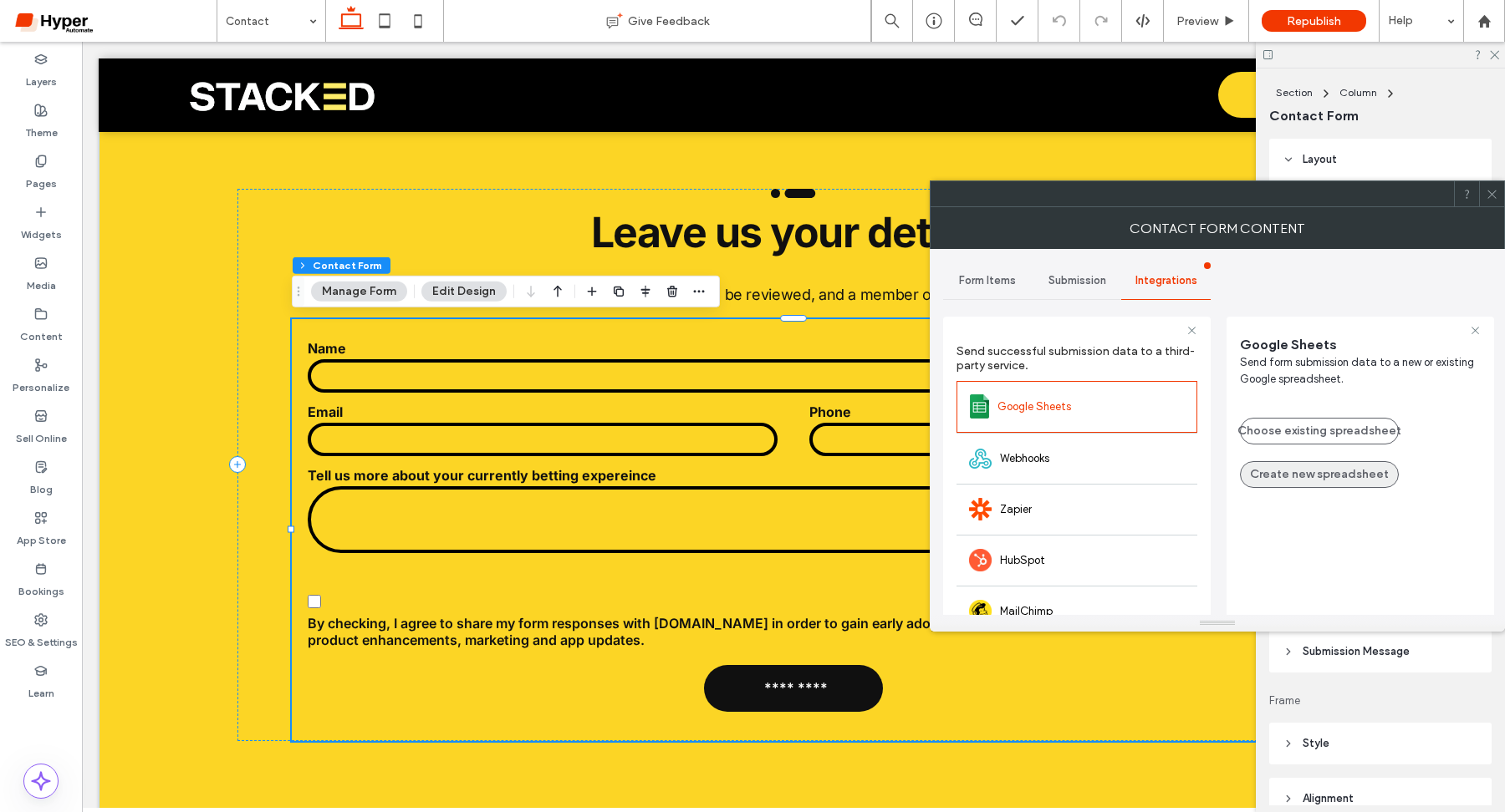
click at [1293, 469] on button "Create new spreadsheet" at bounding box center [1319, 474] width 159 height 27
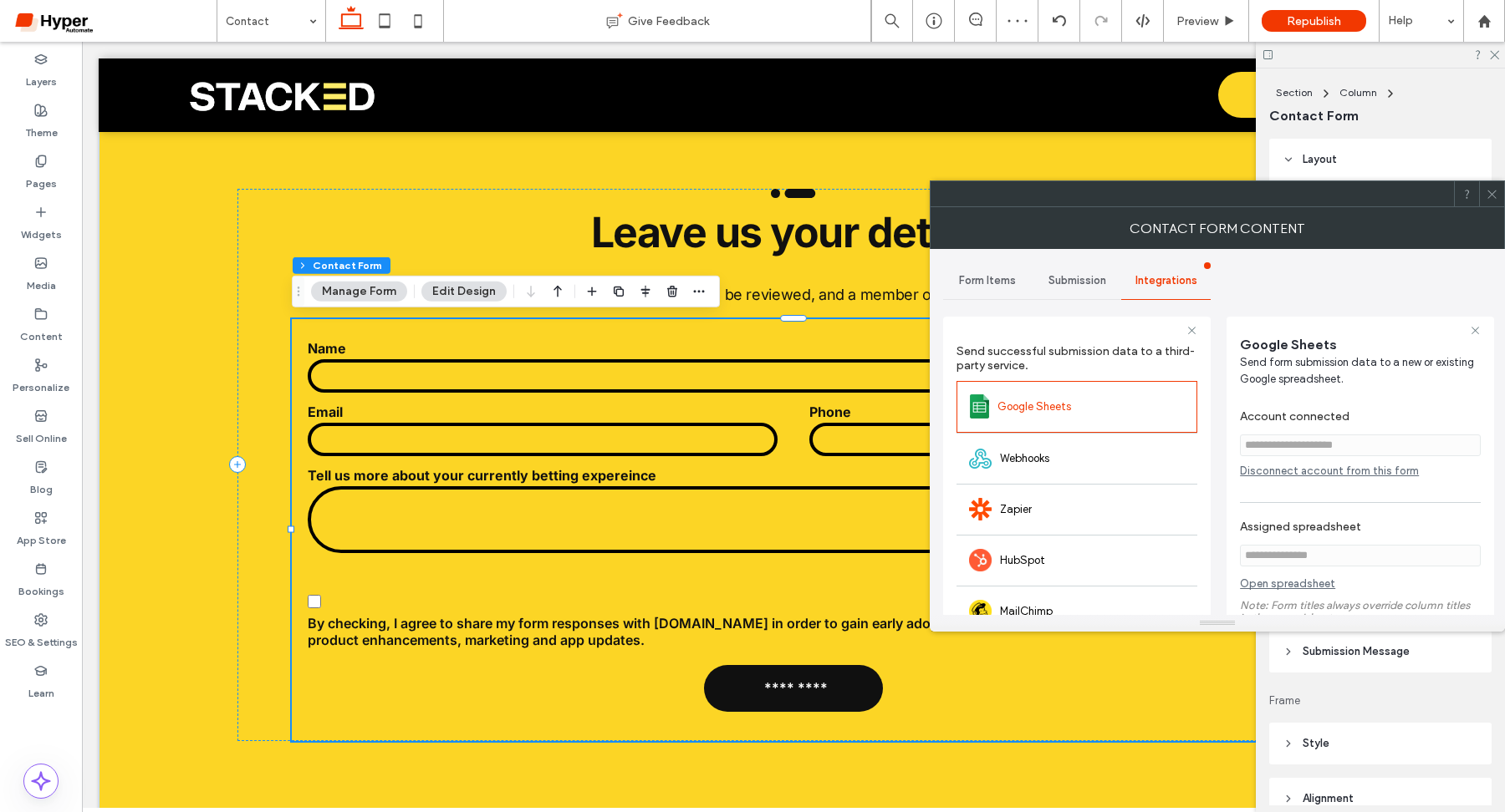
click at [1293, 590] on link "Open spreadsheet" at bounding box center [1288, 588] width 95 height 21
click at [1320, 589] on link "Open spreadsheet" at bounding box center [1288, 588] width 95 height 21
